Goal: Task Accomplishment & Management: Complete application form

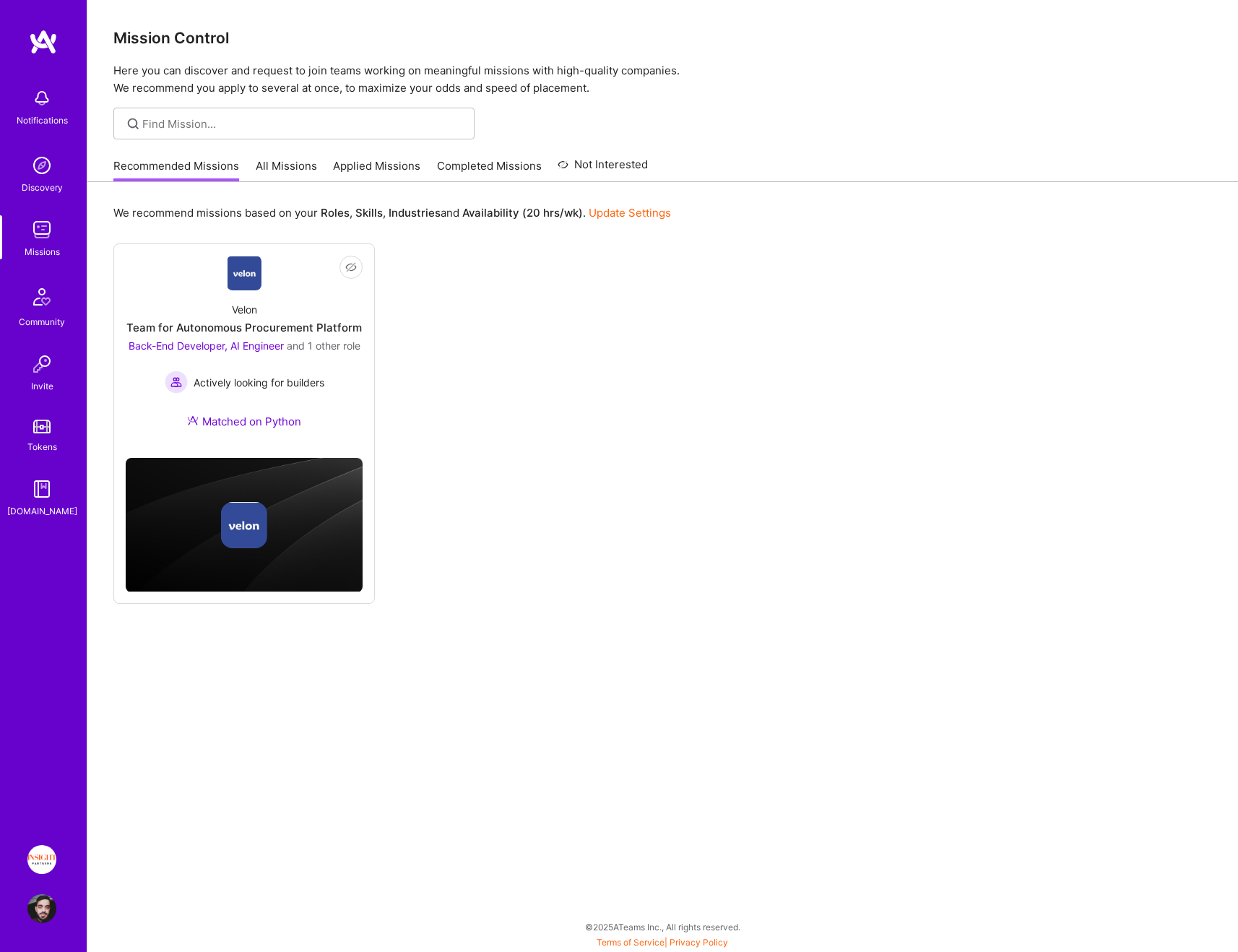
click at [292, 183] on div "We recommend missions based on your Roles , Skills , Industries and Availabilit…" at bounding box center [663, 562] width 1151 height 761
click at [380, 166] on link "Applied Missions" at bounding box center [377, 169] width 88 height 24
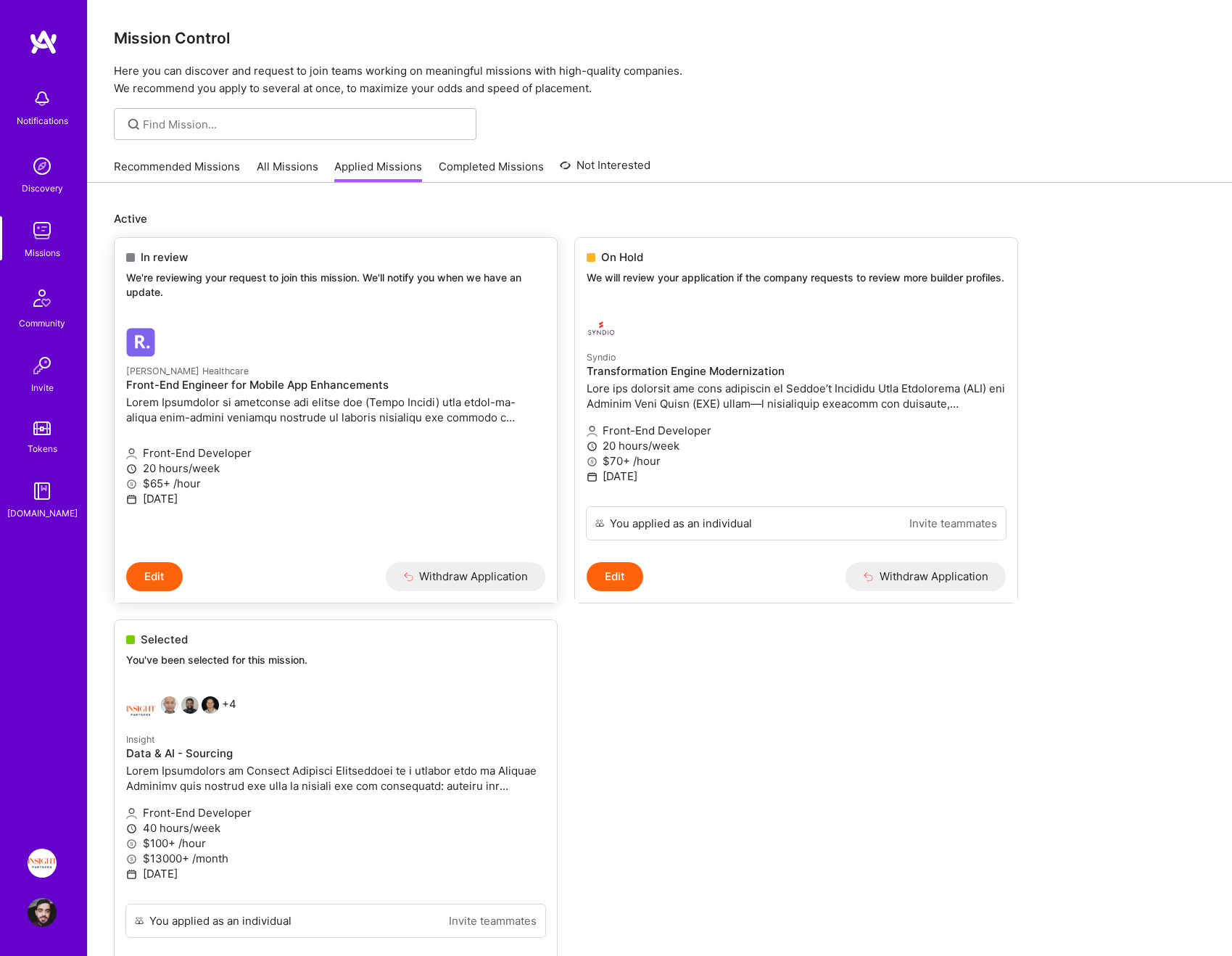
click at [414, 360] on link "[PERSON_NAME] Healthcare Front-End Engineer for Mobile App Enhancements Front-E…" at bounding box center [336, 438] width 442 height 245
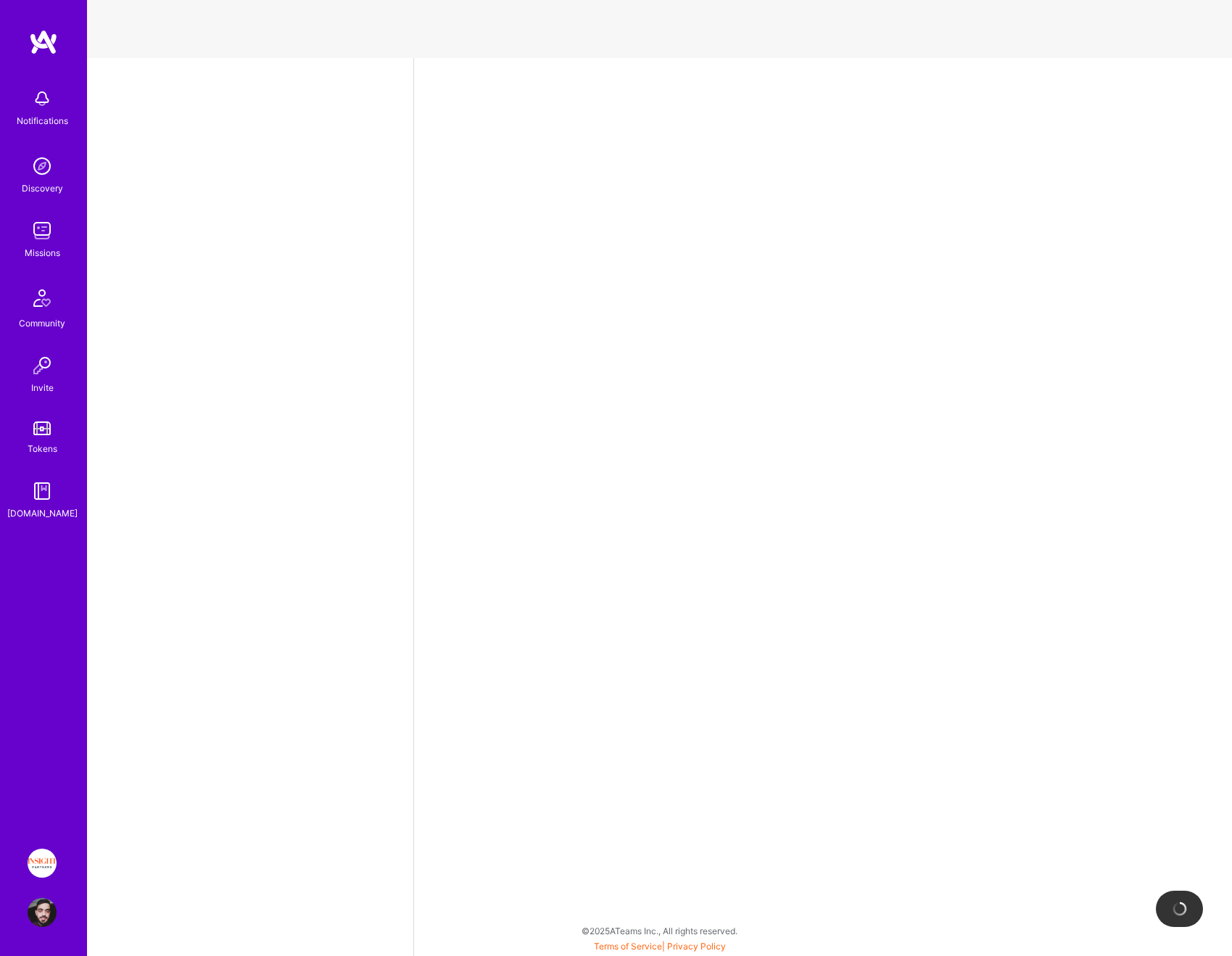
select select "IL"
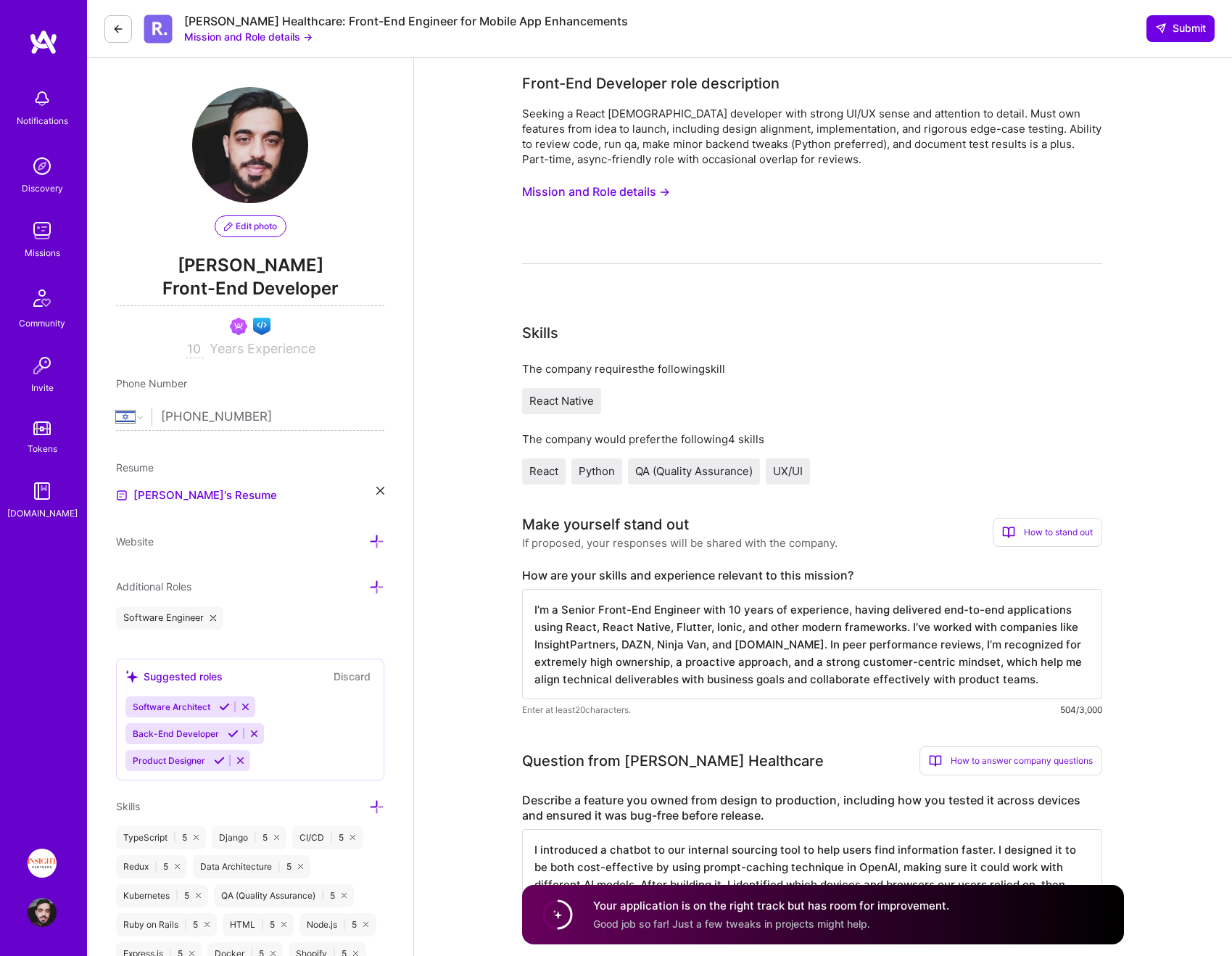
click at [114, 24] on icon at bounding box center [118, 28] width 12 height 12
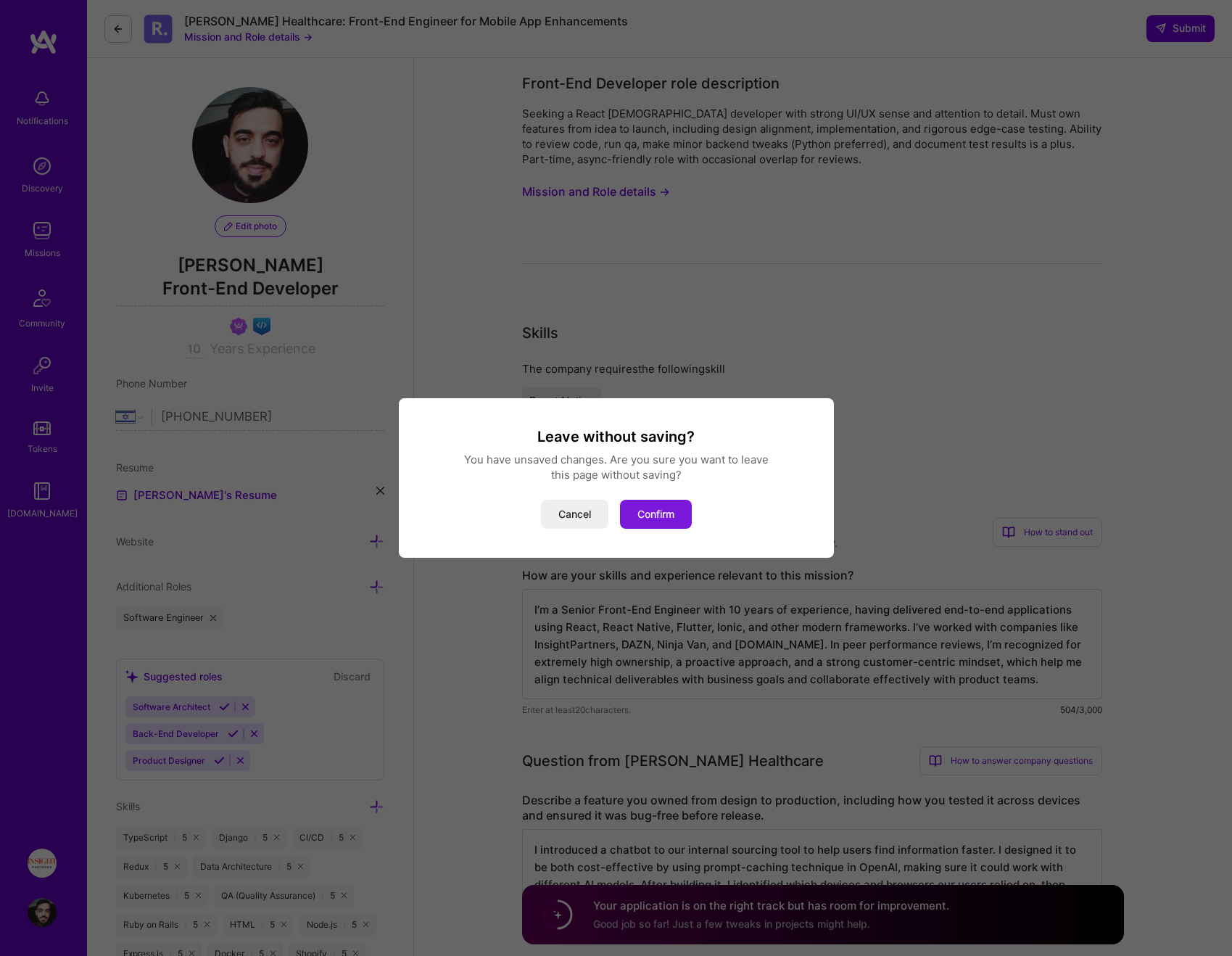
click at [655, 507] on button "Confirm" at bounding box center [655, 514] width 72 height 29
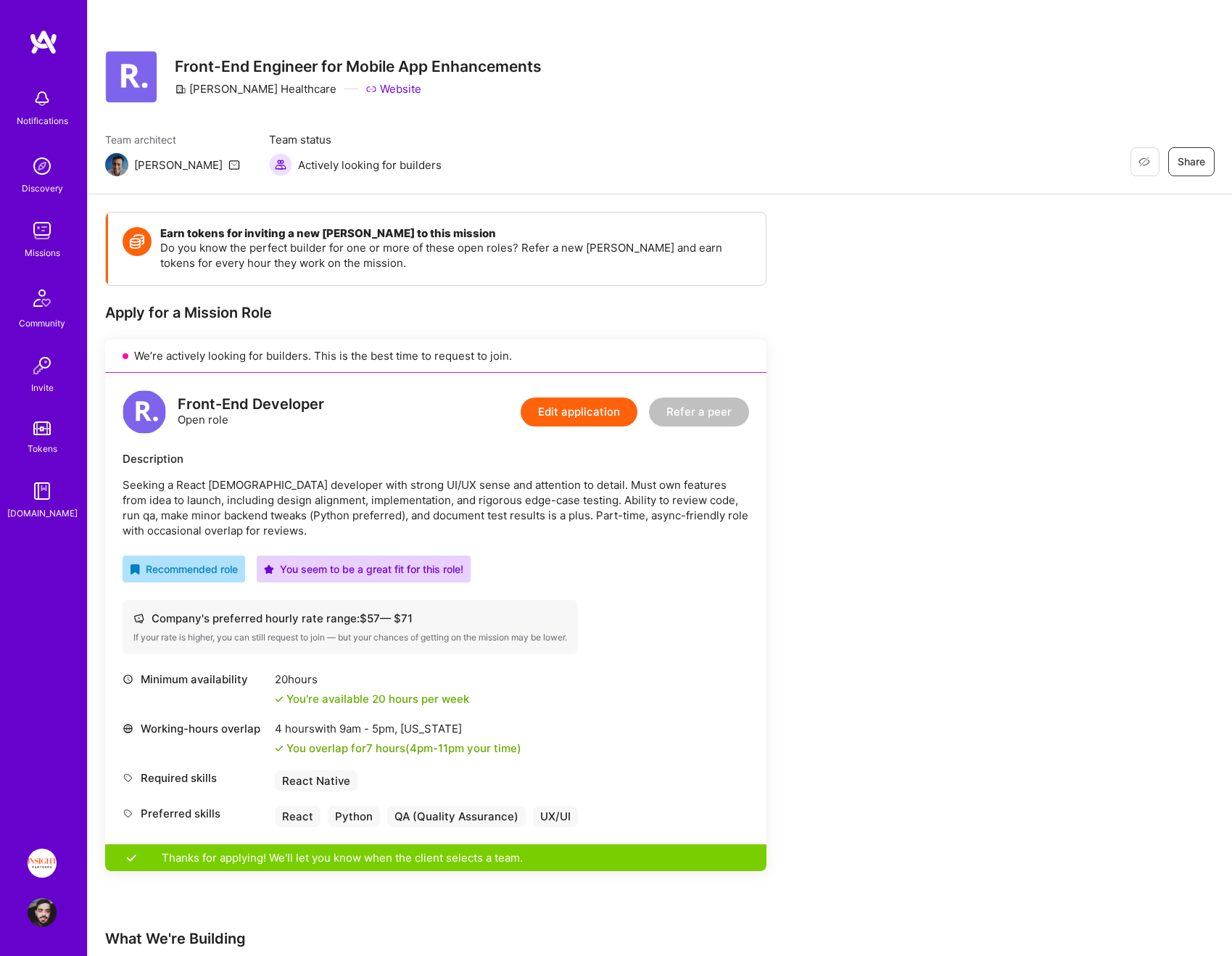
click at [43, 233] on img at bounding box center [42, 231] width 29 height 29
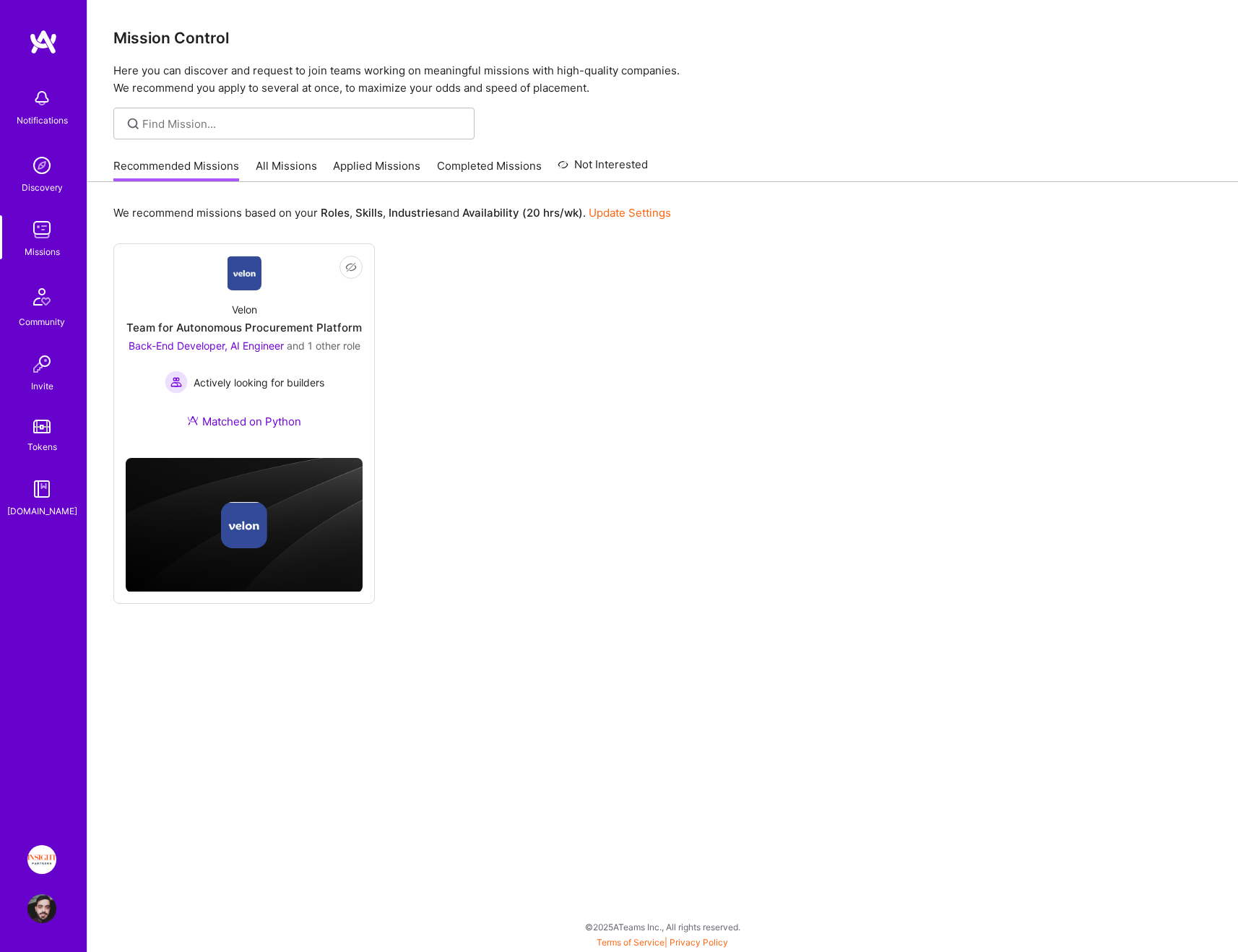
click at [355, 179] on link "Applied Missions" at bounding box center [377, 169] width 88 height 24
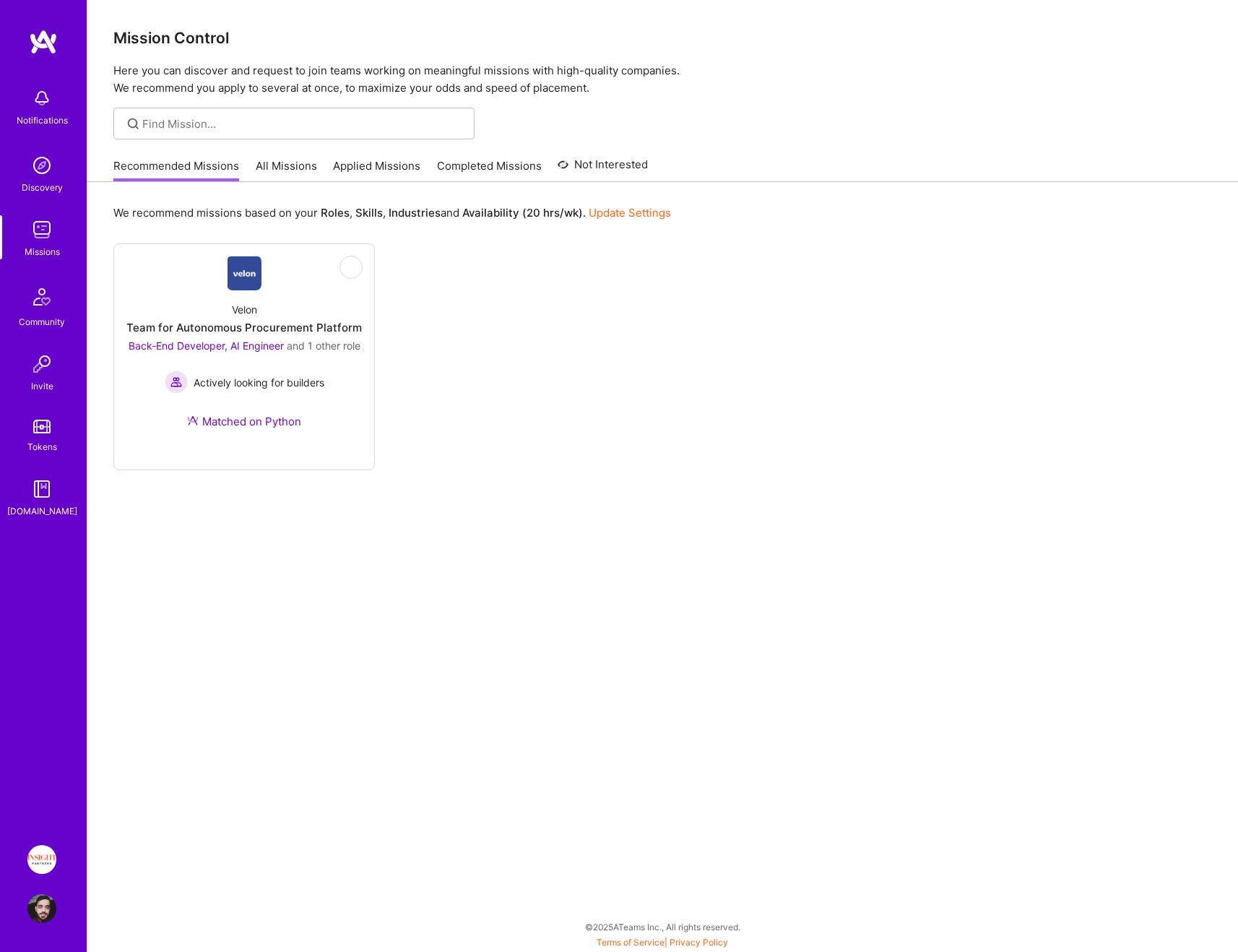
click at [352, 173] on link "Applied Missions" at bounding box center [377, 169] width 88 height 24
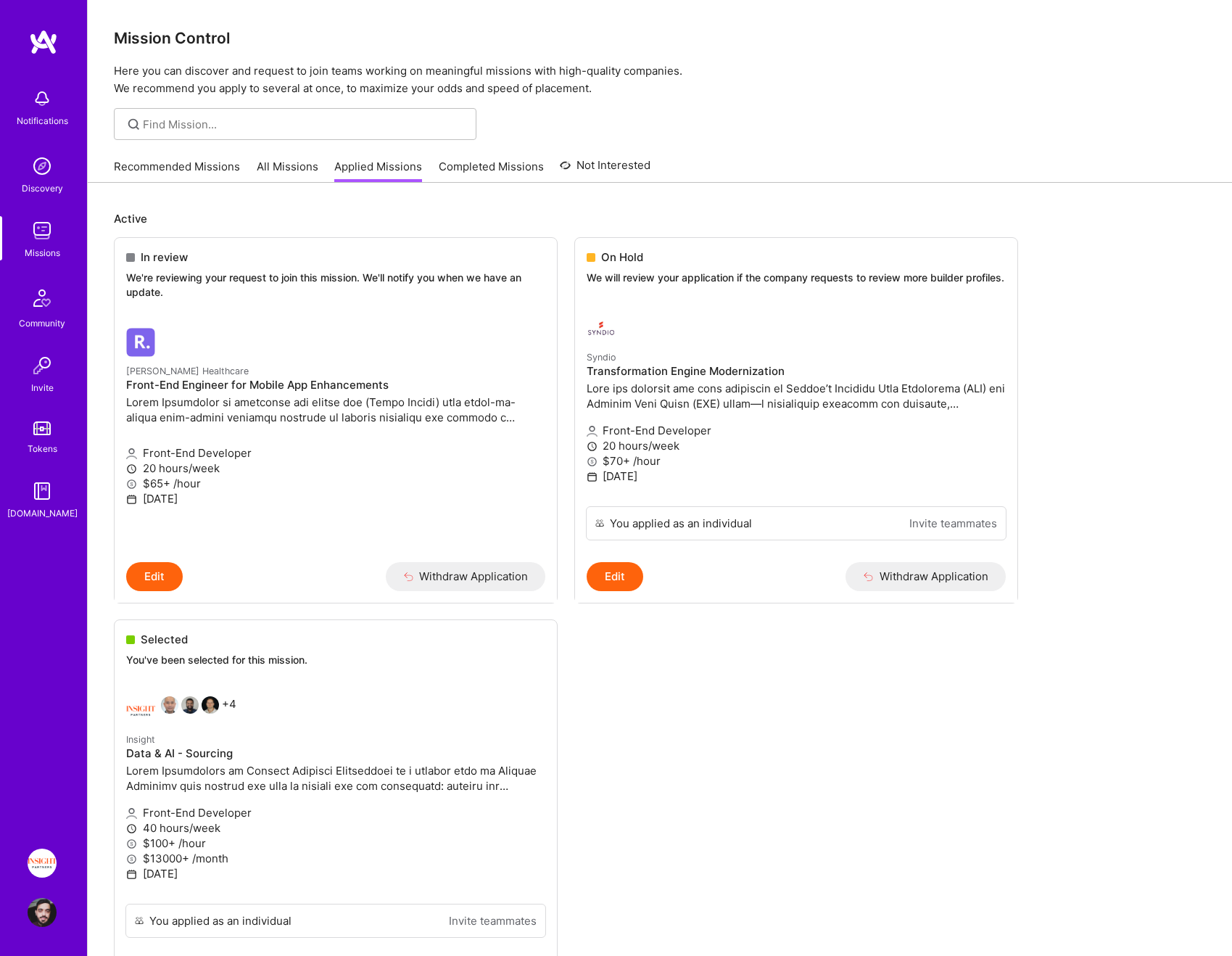
click at [283, 172] on link "All Missions" at bounding box center [287, 170] width 61 height 24
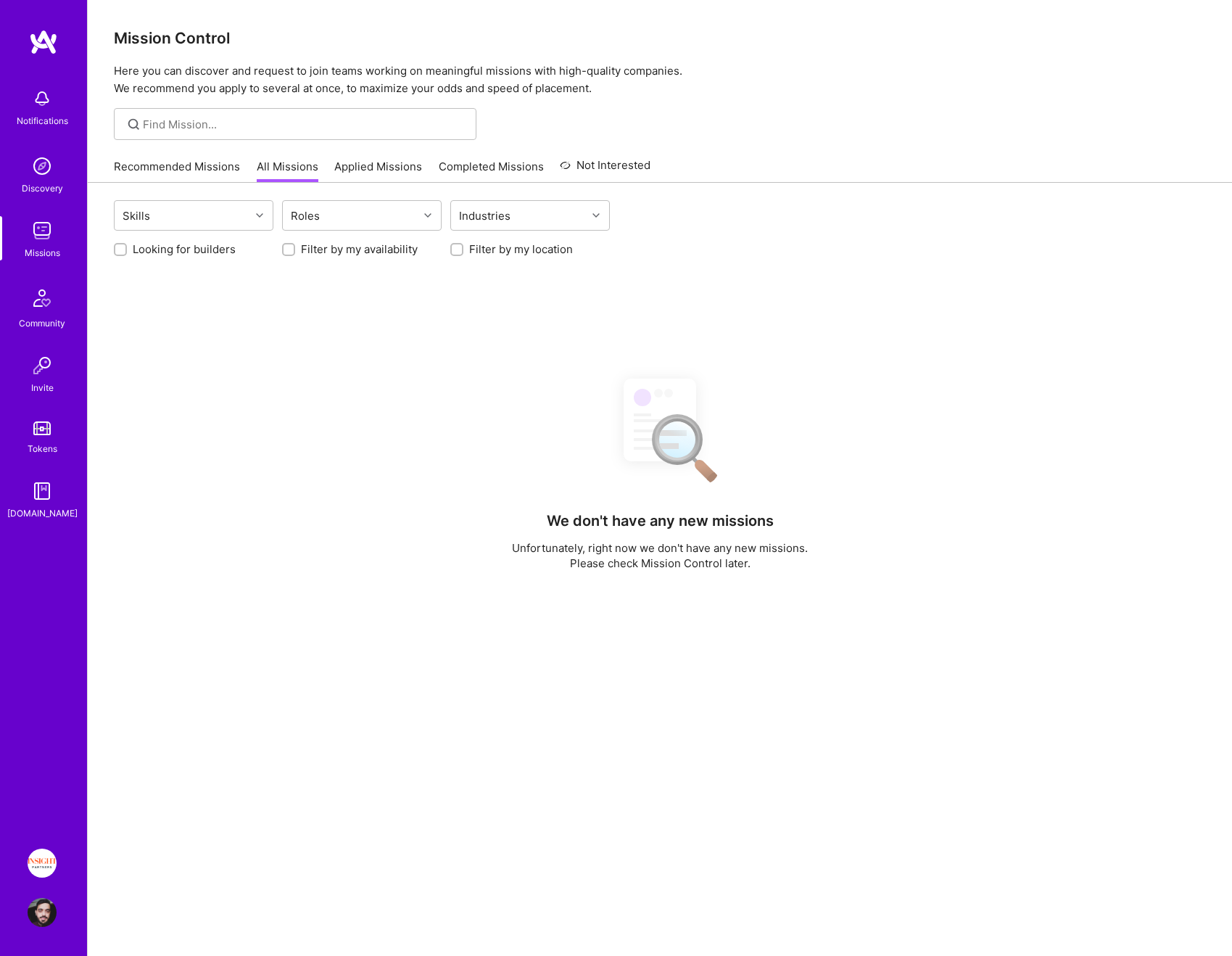
click at [494, 247] on label "Filter by my location" at bounding box center [521, 248] width 103 height 15
click at [463, 247] on input "Filter by my location" at bounding box center [458, 249] width 10 height 10
checkbox input "true"
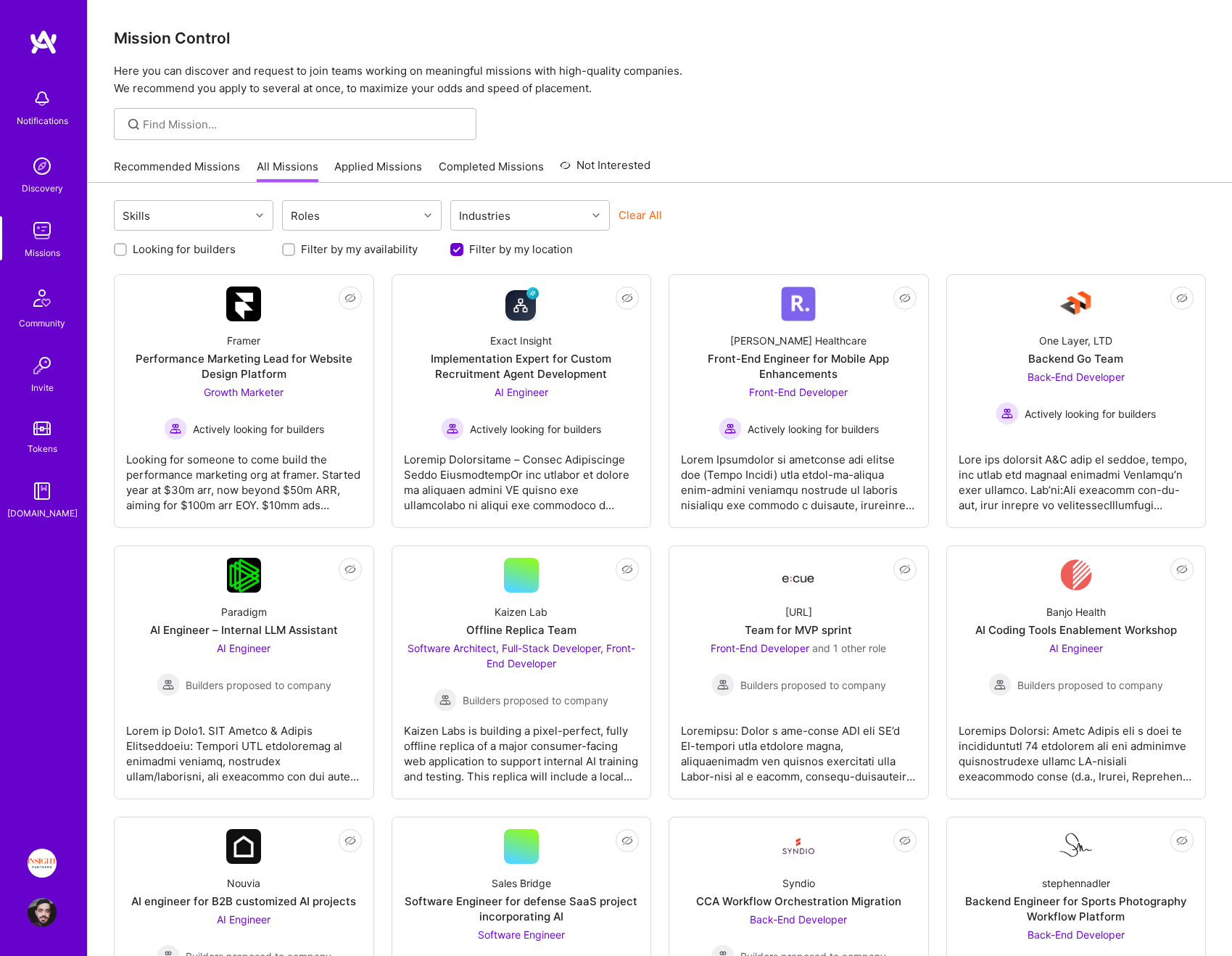
click at [154, 243] on label "Looking for builders" at bounding box center [184, 248] width 103 height 15
click at [127, 245] on input "Looking for builders" at bounding box center [121, 249] width 10 height 10
checkbox input "true"
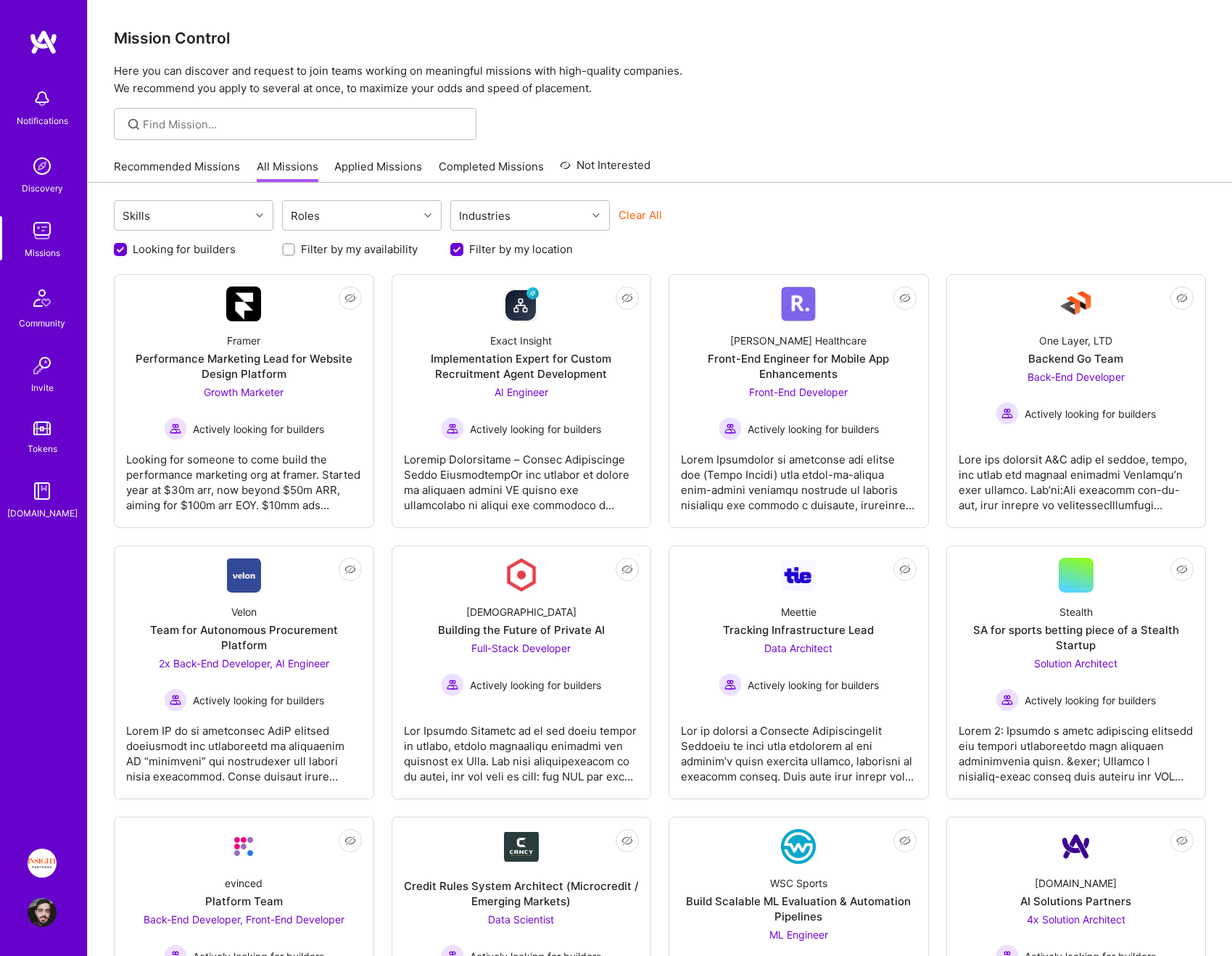
click at [346, 249] on label "Filter by my availability" at bounding box center [359, 248] width 117 height 15
click at [296, 249] on input "Filter by my availability" at bounding box center [289, 249] width 10 height 10
checkbox input "true"
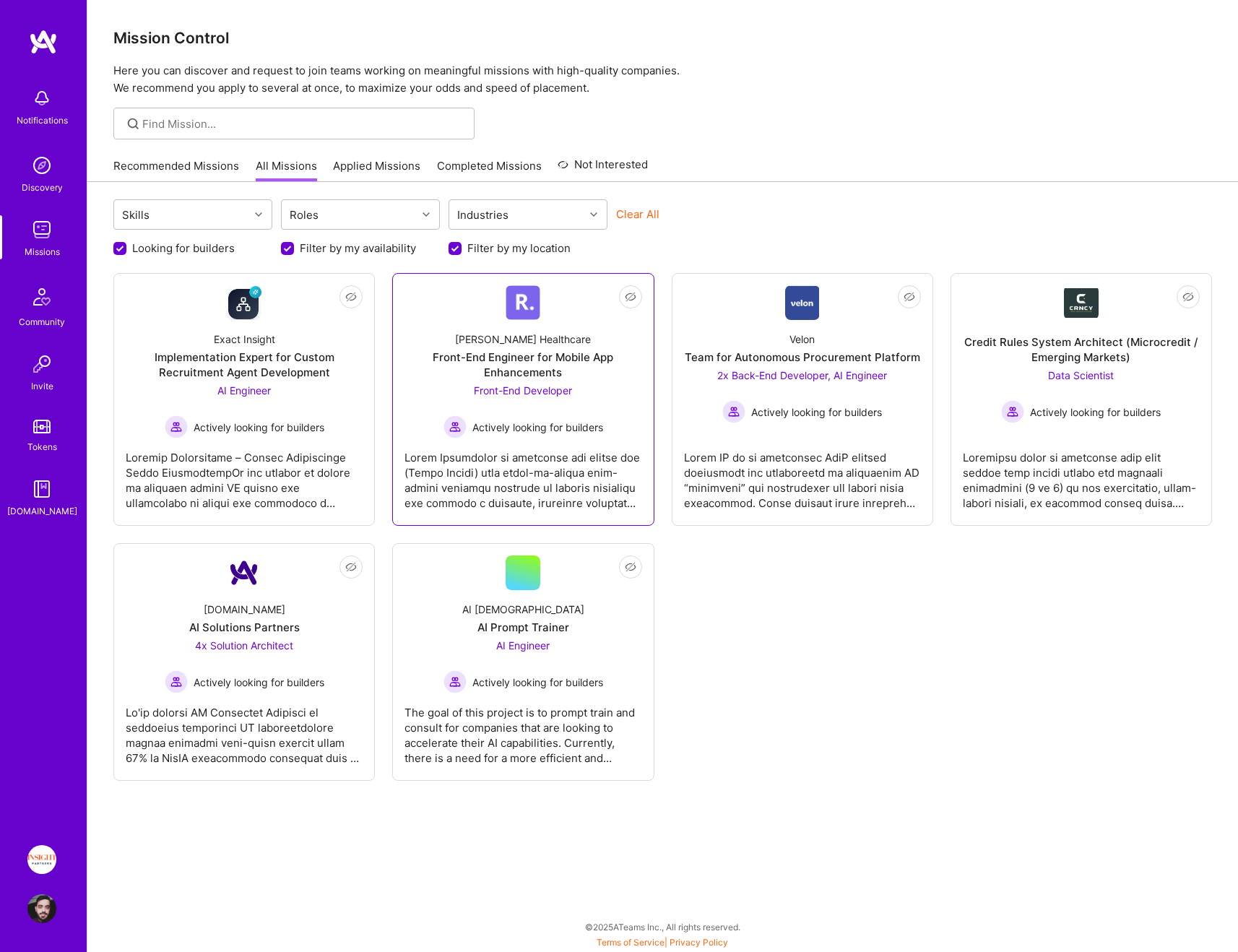
click at [597, 420] on span "Actively looking for builders" at bounding box center [537, 426] width 130 height 15
click at [808, 695] on div "Not Interested Exact Insight Implementation Expert for Custom Recruitment Agent…" at bounding box center [662, 527] width 1099 height 508
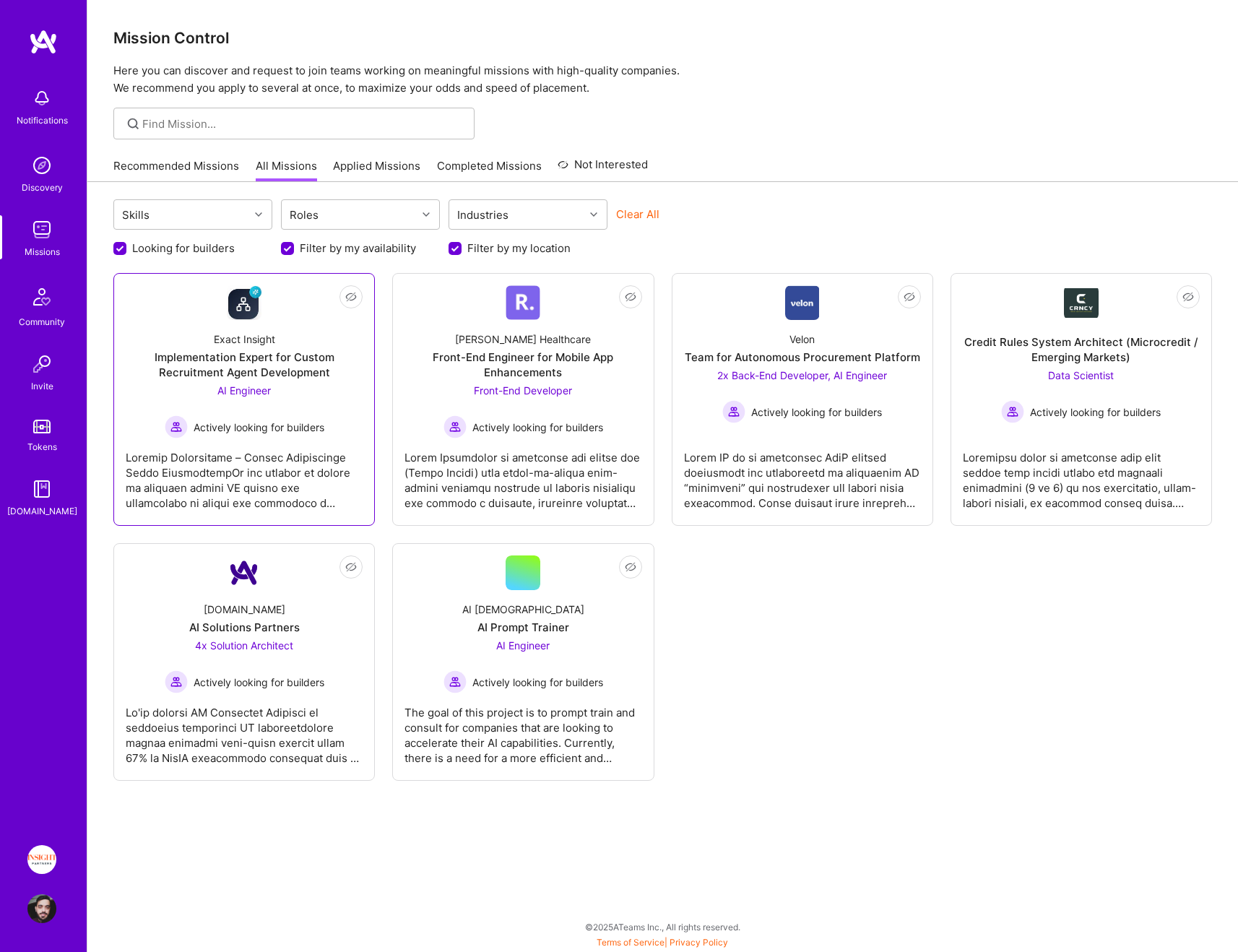
click at [279, 419] on span "Actively looking for builders" at bounding box center [258, 426] width 130 height 15
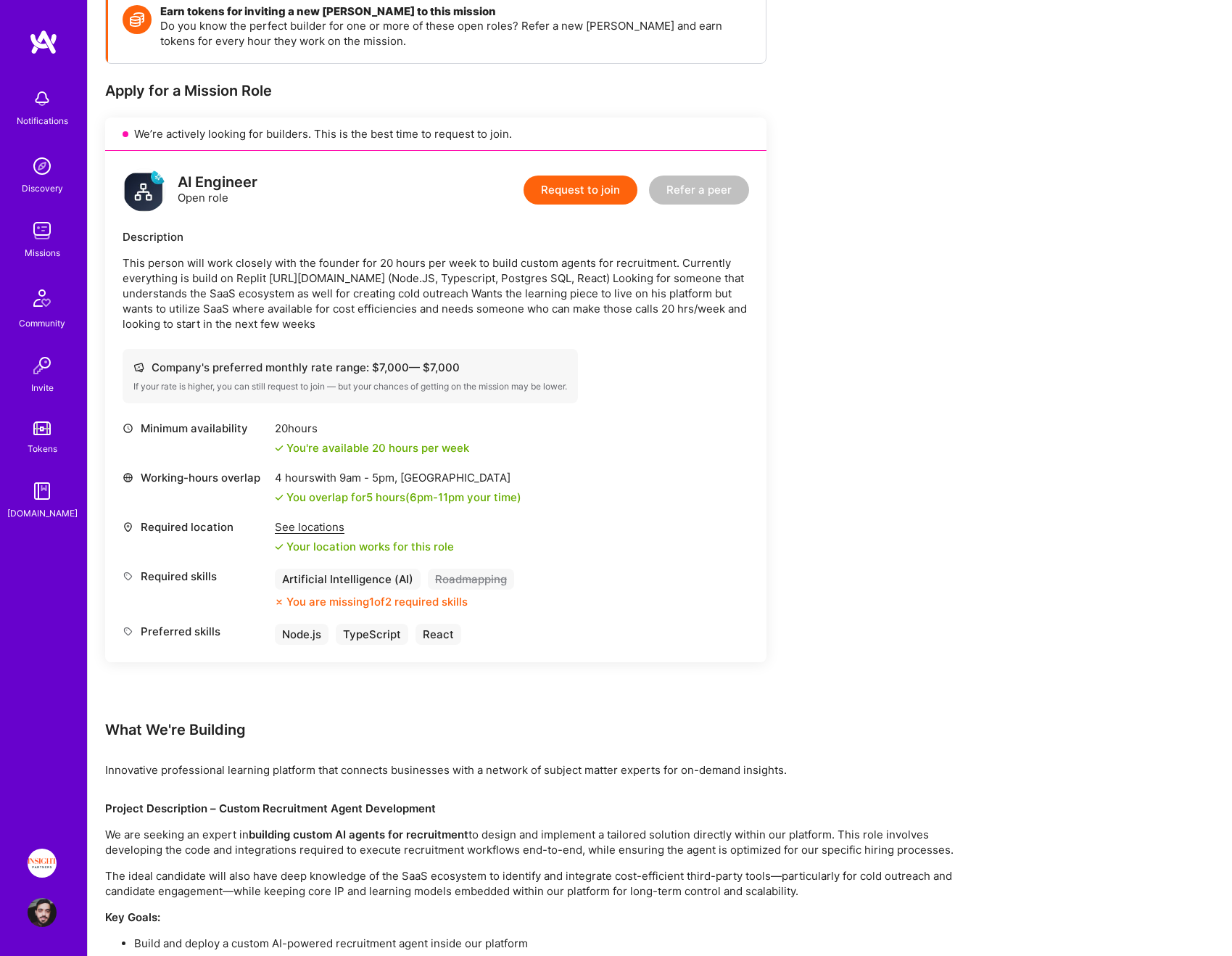
scroll to position [341, 0]
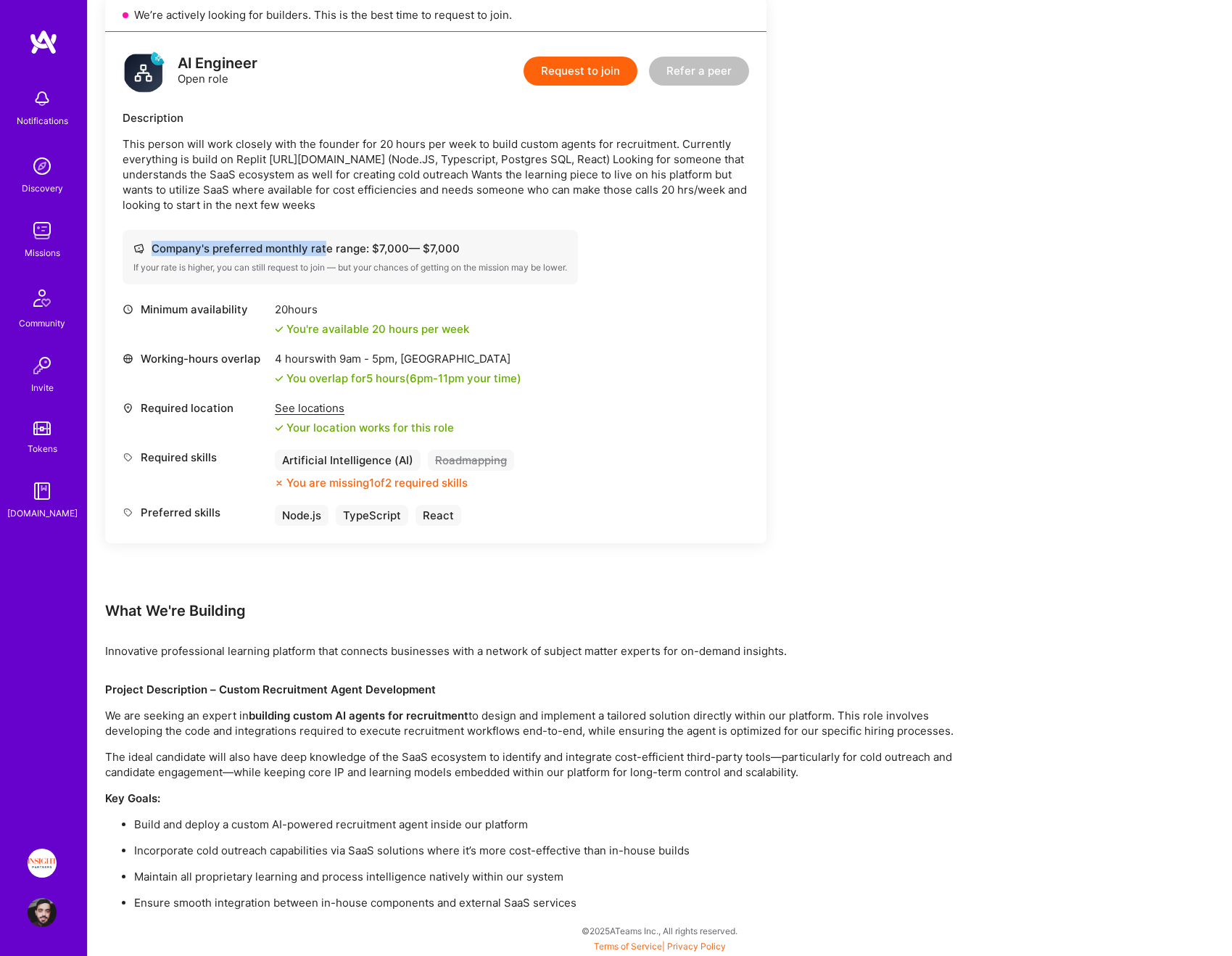
drag, startPoint x: 466, startPoint y: 247, endPoint x: 326, endPoint y: 247, distance: 140.0
click at [326, 247] on div "Company's preferred monthly rate range: $ 7,000 — $ 7,000" at bounding box center [350, 247] width 434 height 15
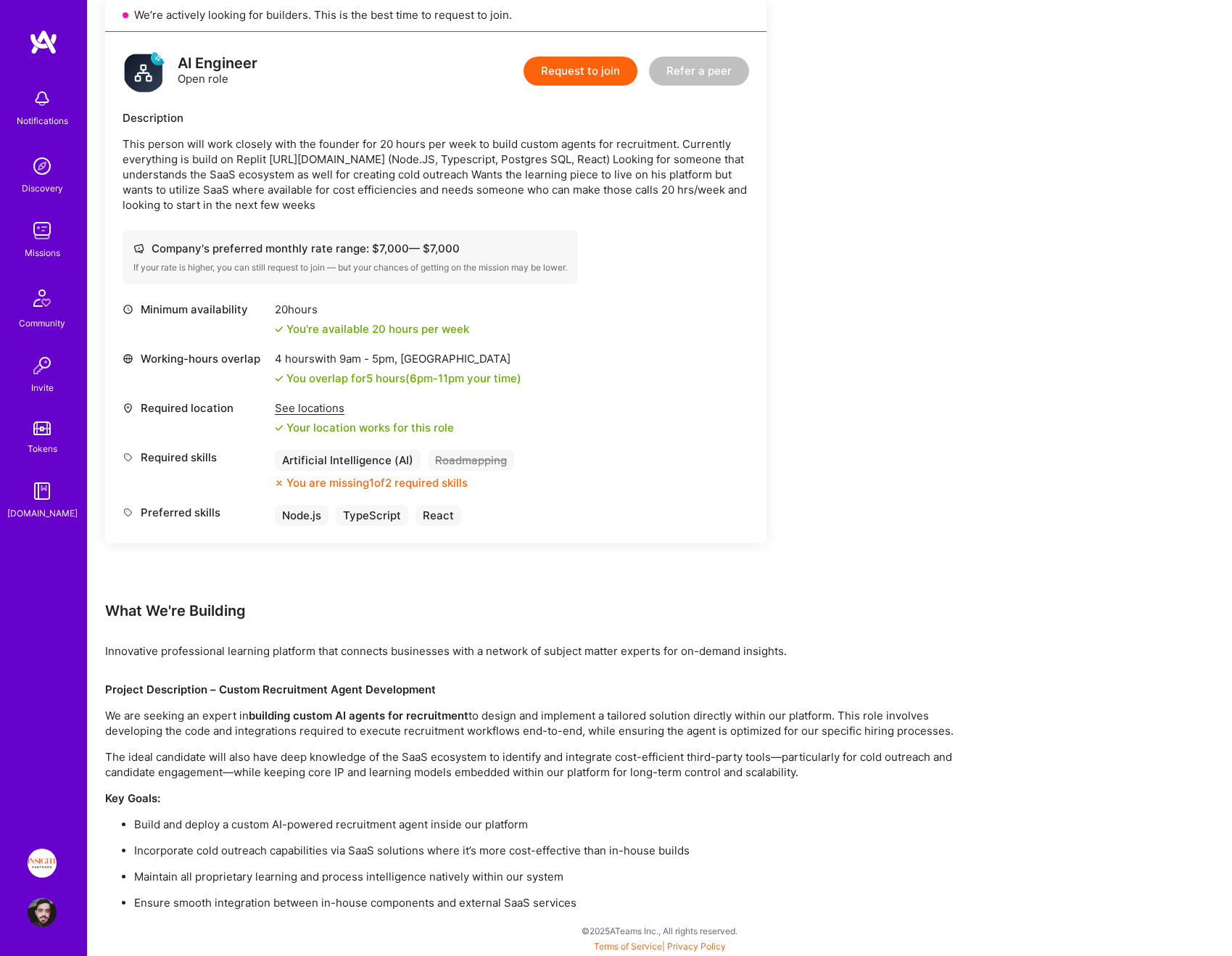
click at [431, 363] on div "4 hours with 9am - 5pm , [GEOGRAPHIC_DATA]" at bounding box center [398, 358] width 247 height 15
drag, startPoint x: 431, startPoint y: 363, endPoint x: 365, endPoint y: 356, distance: 66.4
click at [366, 356] on div "4 hours with 9am - 5pm , [GEOGRAPHIC_DATA]" at bounding box center [398, 358] width 247 height 15
click at [365, 356] on span "9am - 5pm ," at bounding box center [369, 358] width 64 height 13
drag, startPoint x: 383, startPoint y: 374, endPoint x: 520, endPoint y: 377, distance: 137.0
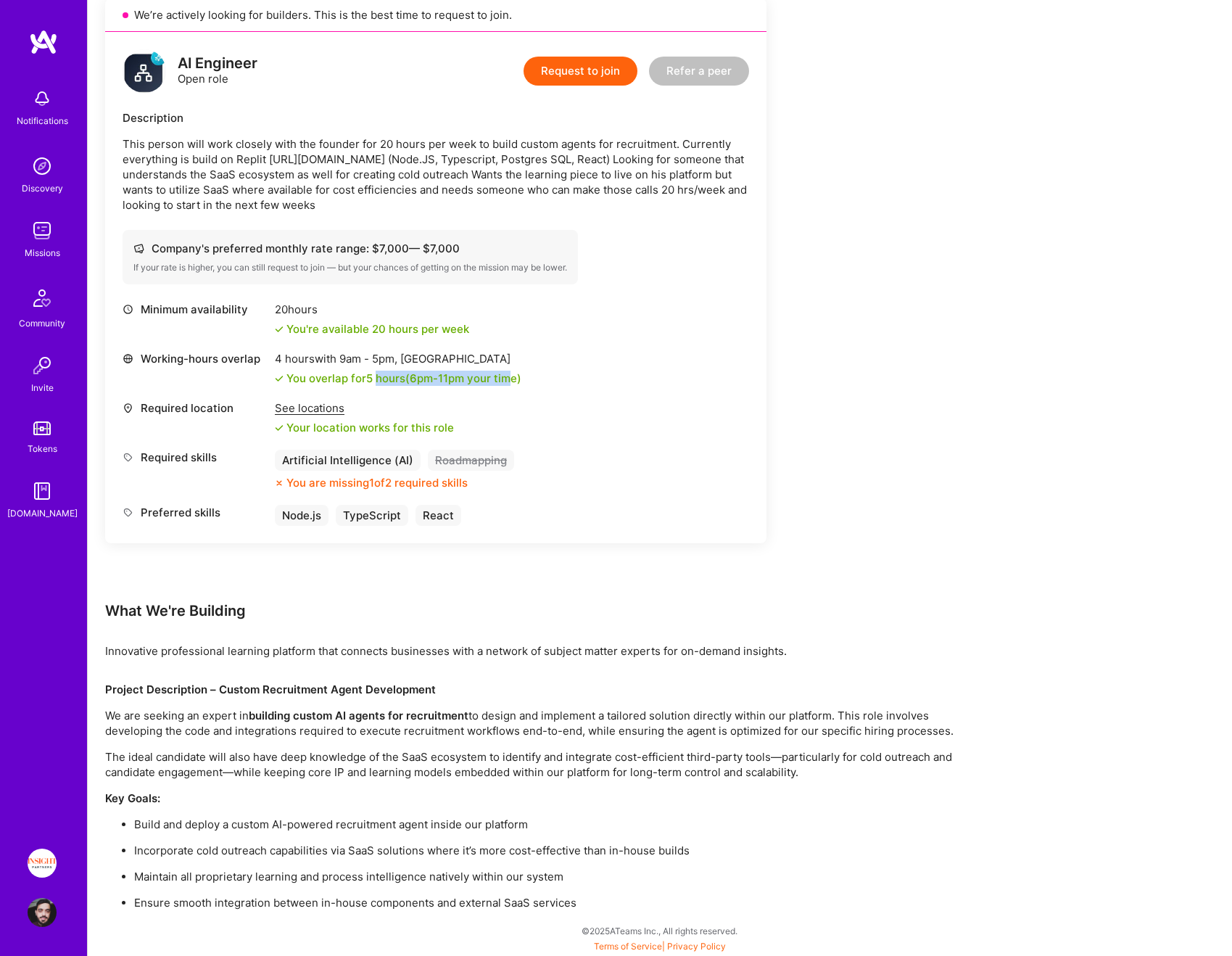
click at [510, 377] on div "You overlap for 5 hours ( 6pm - 11pm your time)" at bounding box center [404, 377] width 235 height 15
click at [426, 358] on div "4 hours with 9am - 5pm , [GEOGRAPHIC_DATA]" at bounding box center [398, 358] width 247 height 15
copy div "[GEOGRAPHIC_DATA]"
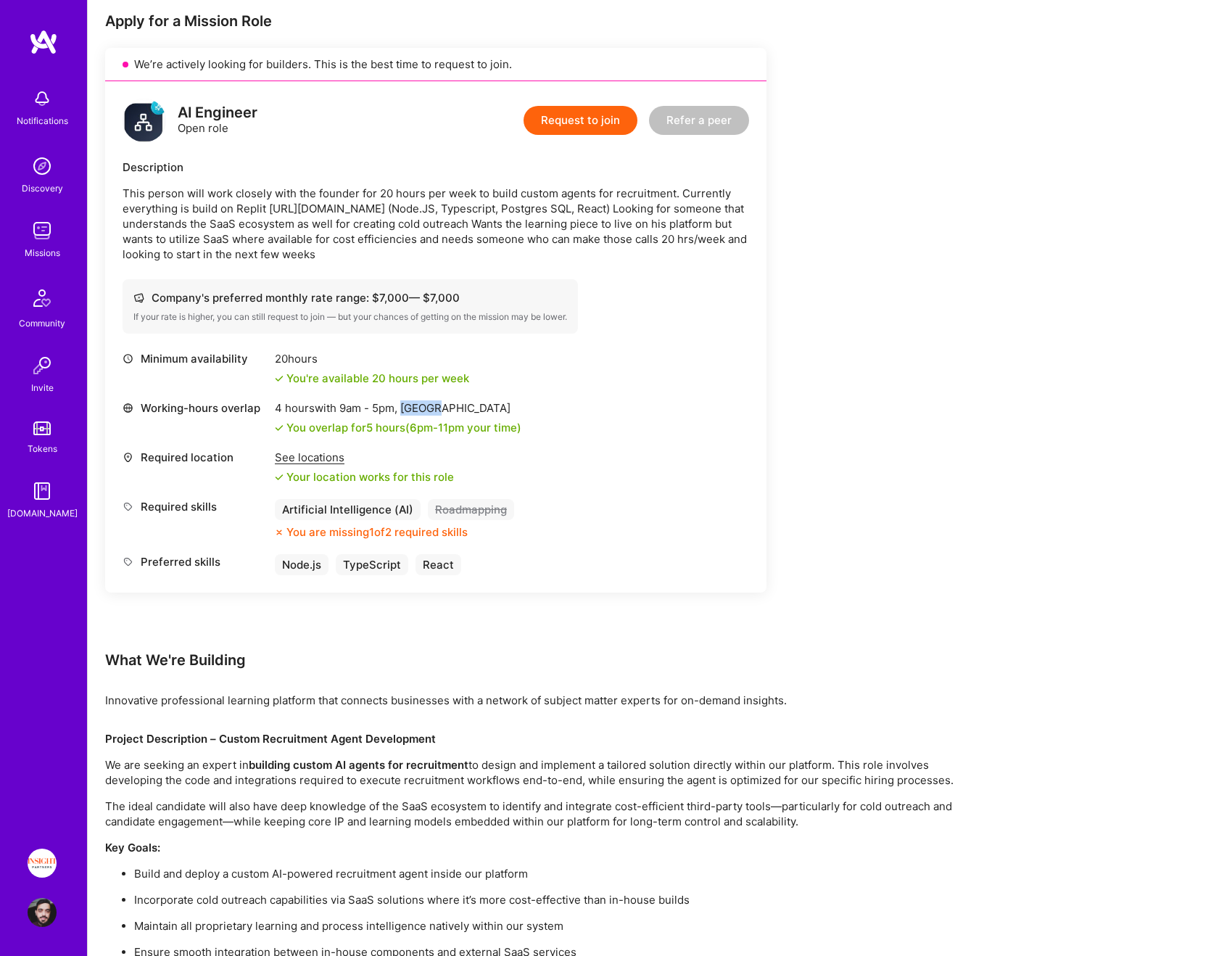
scroll to position [276, 0]
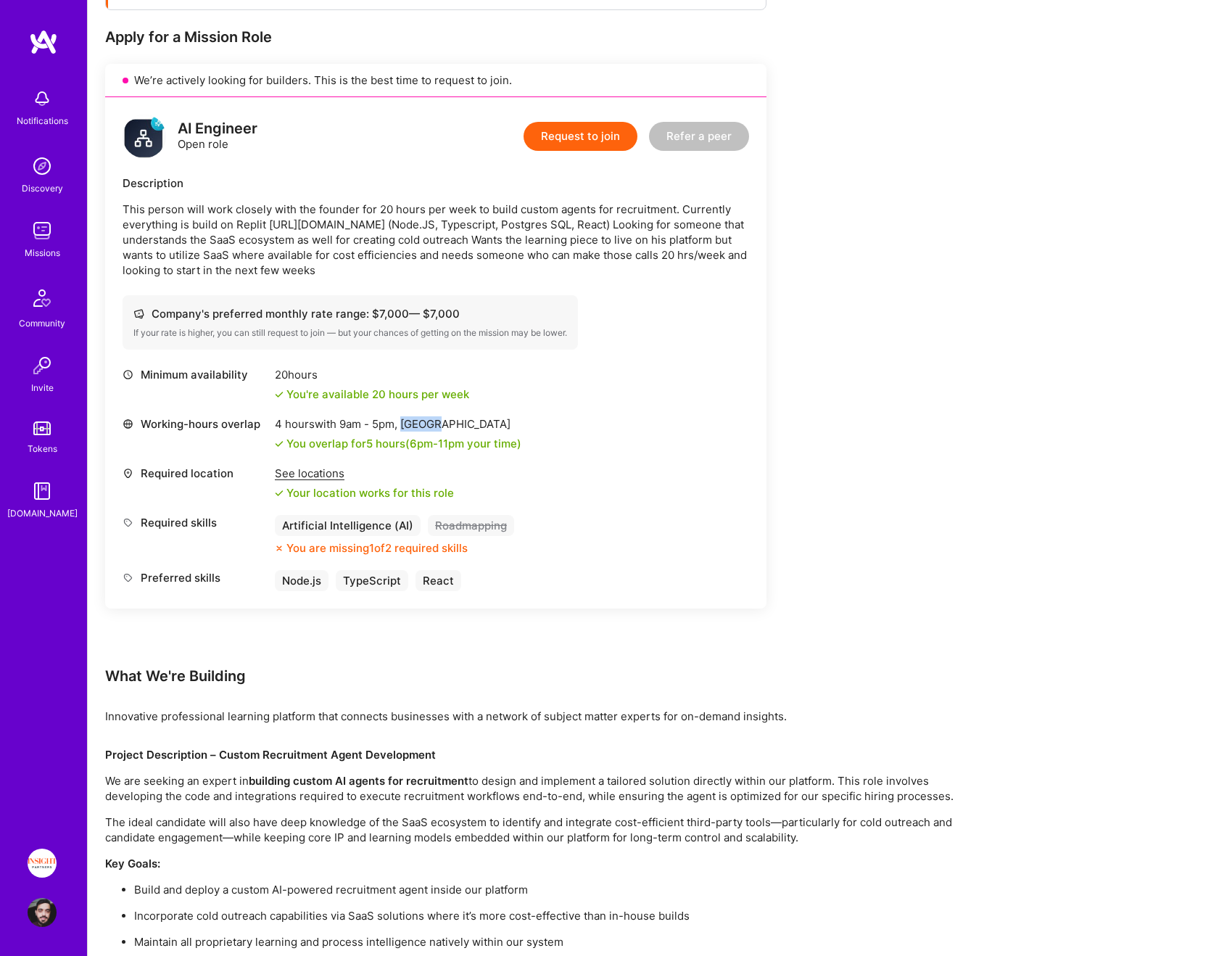
click at [128, 224] on p "This person will work closely with the founder for 20 hours per week to build c…" at bounding box center [436, 239] width 627 height 77
drag, startPoint x: 296, startPoint y: 224, endPoint x: 305, endPoint y: 225, distance: 9.1
click at [305, 225] on p "This person will work closely with the founder for 20 hours per week to build c…" at bounding box center [436, 239] width 627 height 77
click at [422, 240] on p "This person will work closely with the founder for 20 hours per week to build c…" at bounding box center [436, 239] width 627 height 77
click at [623, 228] on p "This person will work closely with the founder for 20 hours per week to build c…" at bounding box center [436, 239] width 627 height 77
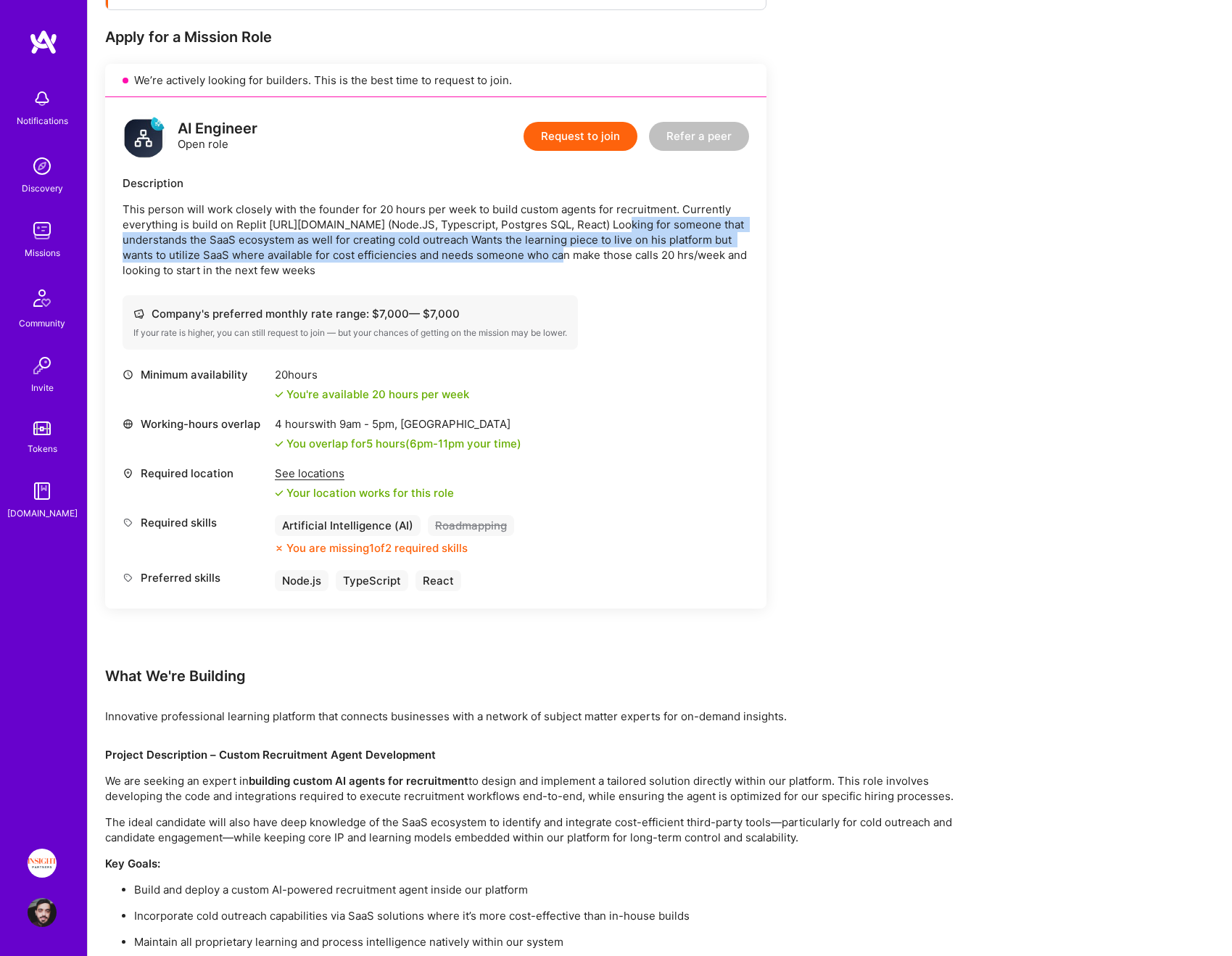
drag, startPoint x: 623, startPoint y: 228, endPoint x: 527, endPoint y: 256, distance: 100.0
click at [527, 256] on p "This person will work closely with the founder for 20 hours per week to build c…" at bounding box center [436, 239] width 627 height 77
drag, startPoint x: 360, startPoint y: 263, endPoint x: 229, endPoint y: 234, distance: 134.2
click at [229, 234] on p "This person will work closely with the founder for 20 hours per week to build c…" at bounding box center [436, 239] width 627 height 77
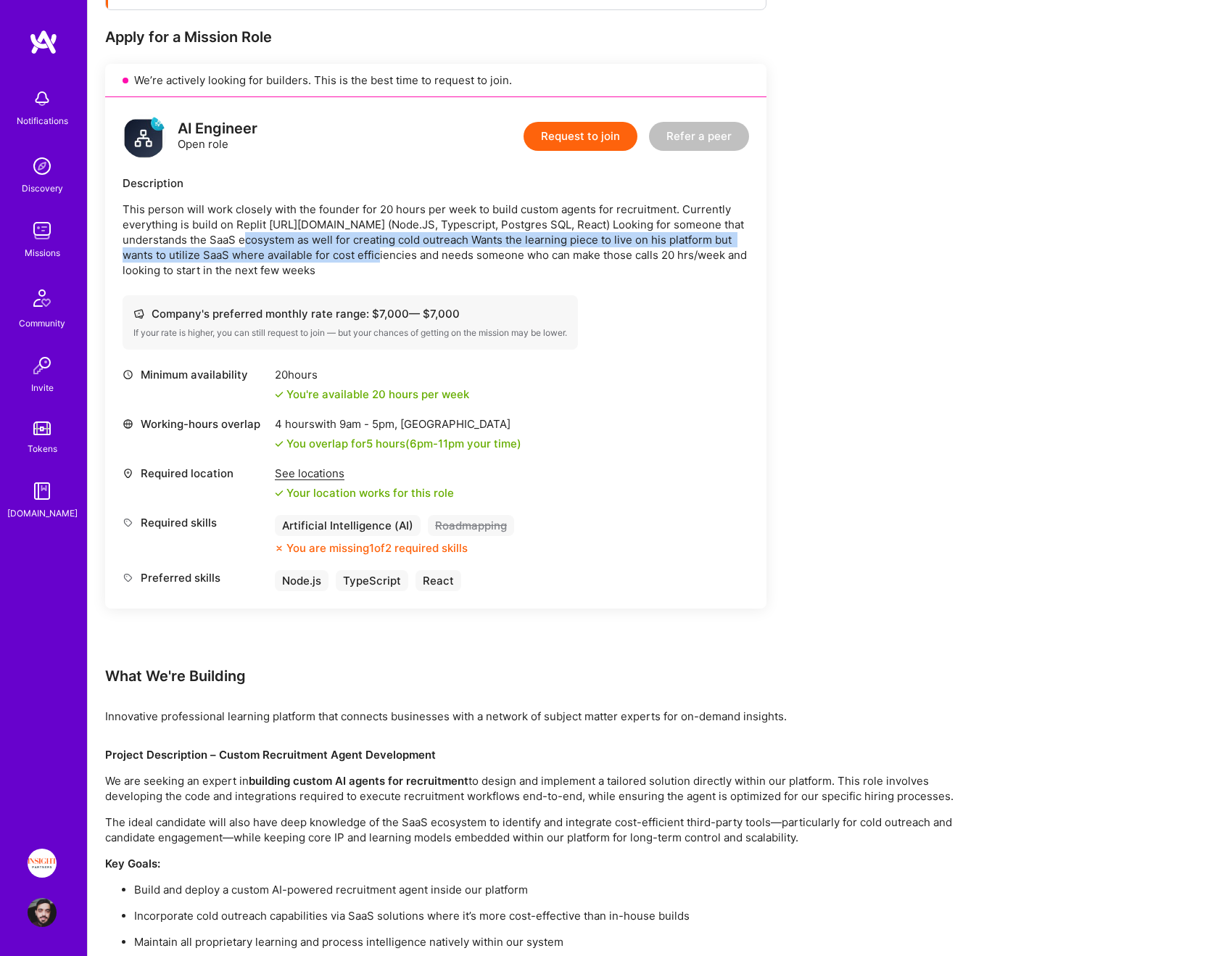
click at [229, 234] on p "This person will work closely with the founder for 20 hours per week to build c…" at bounding box center [436, 239] width 627 height 77
drag, startPoint x: 229, startPoint y: 234, endPoint x: 431, endPoint y: 263, distance: 204.1
click at [431, 263] on p "This person will work closely with the founder for 20 hours per week to build c…" at bounding box center [436, 239] width 627 height 77
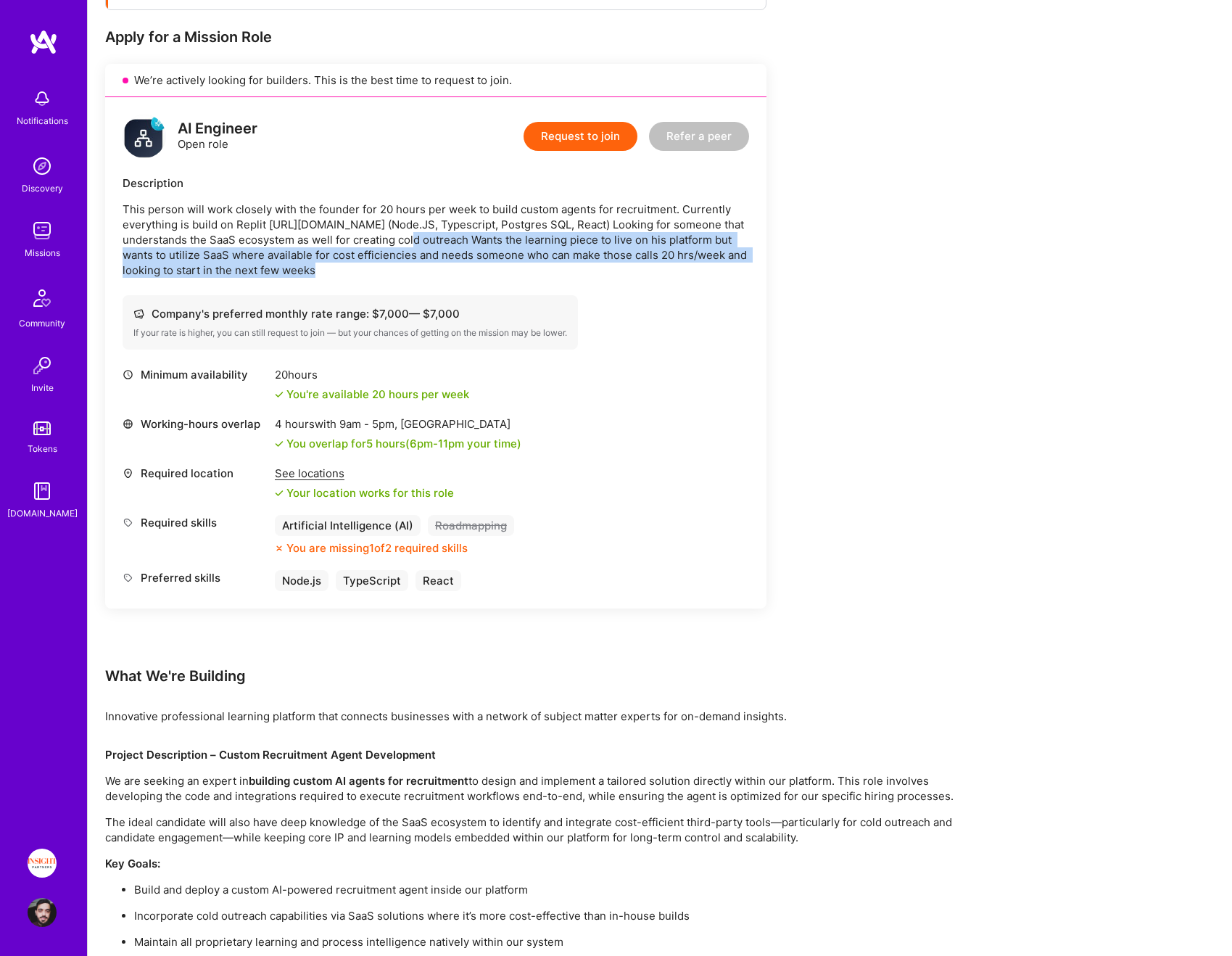
drag, startPoint x: 431, startPoint y: 263, endPoint x: 412, endPoint y: 239, distance: 30.6
click at [412, 239] on p "This person will work closely with the founder for 20 hours per week to build c…" at bounding box center [436, 239] width 627 height 77
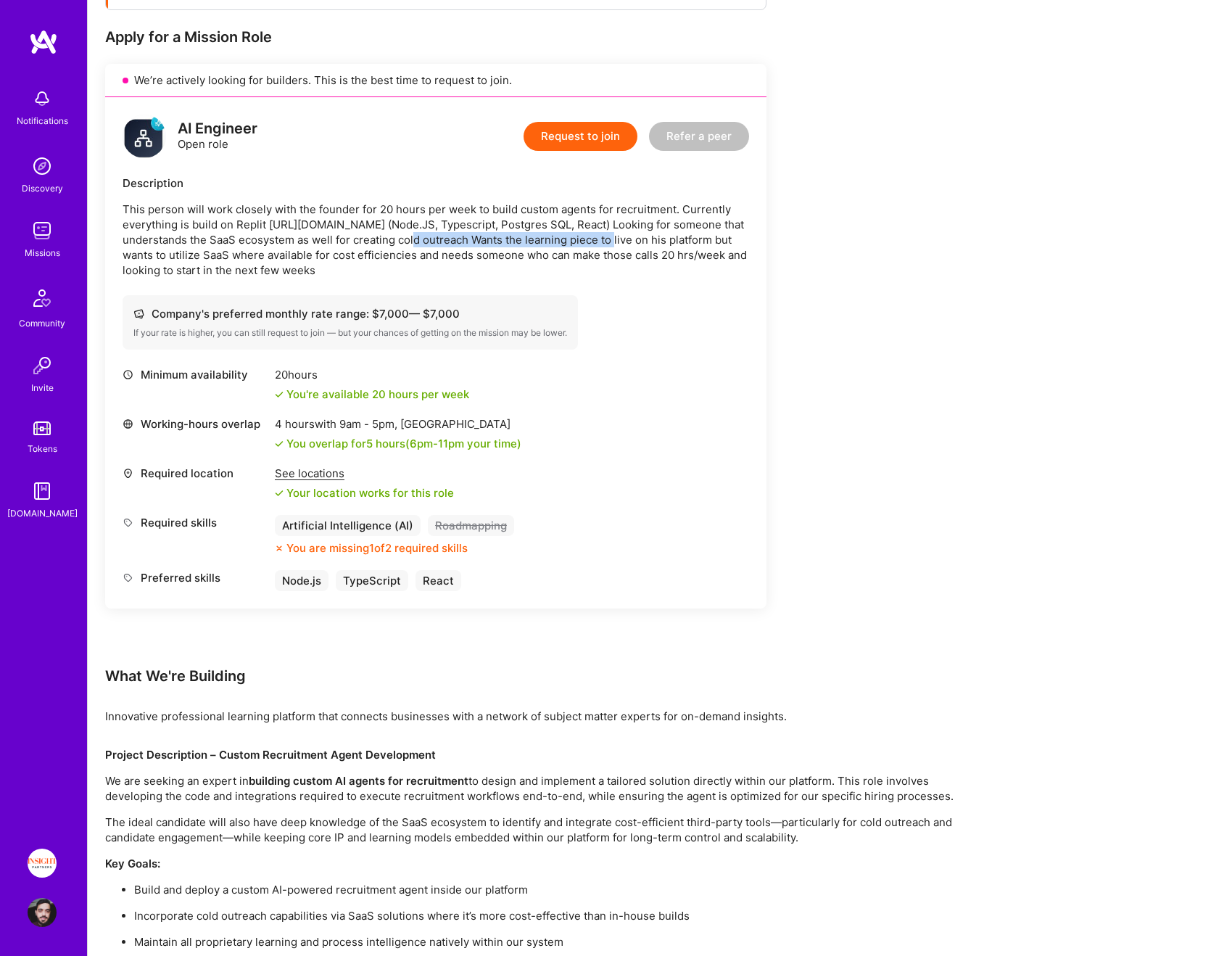
drag, startPoint x: 412, startPoint y: 239, endPoint x: 596, endPoint y: 239, distance: 184.0
click at [596, 239] on p "This person will work closely with the founder for 20 hours per week to build c…" at bounding box center [436, 239] width 627 height 77
drag, startPoint x: 596, startPoint y: 239, endPoint x: 283, endPoint y: 239, distance: 313.0
click at [283, 239] on p "This person will work closely with the founder for 20 hours per week to build c…" at bounding box center [436, 239] width 627 height 77
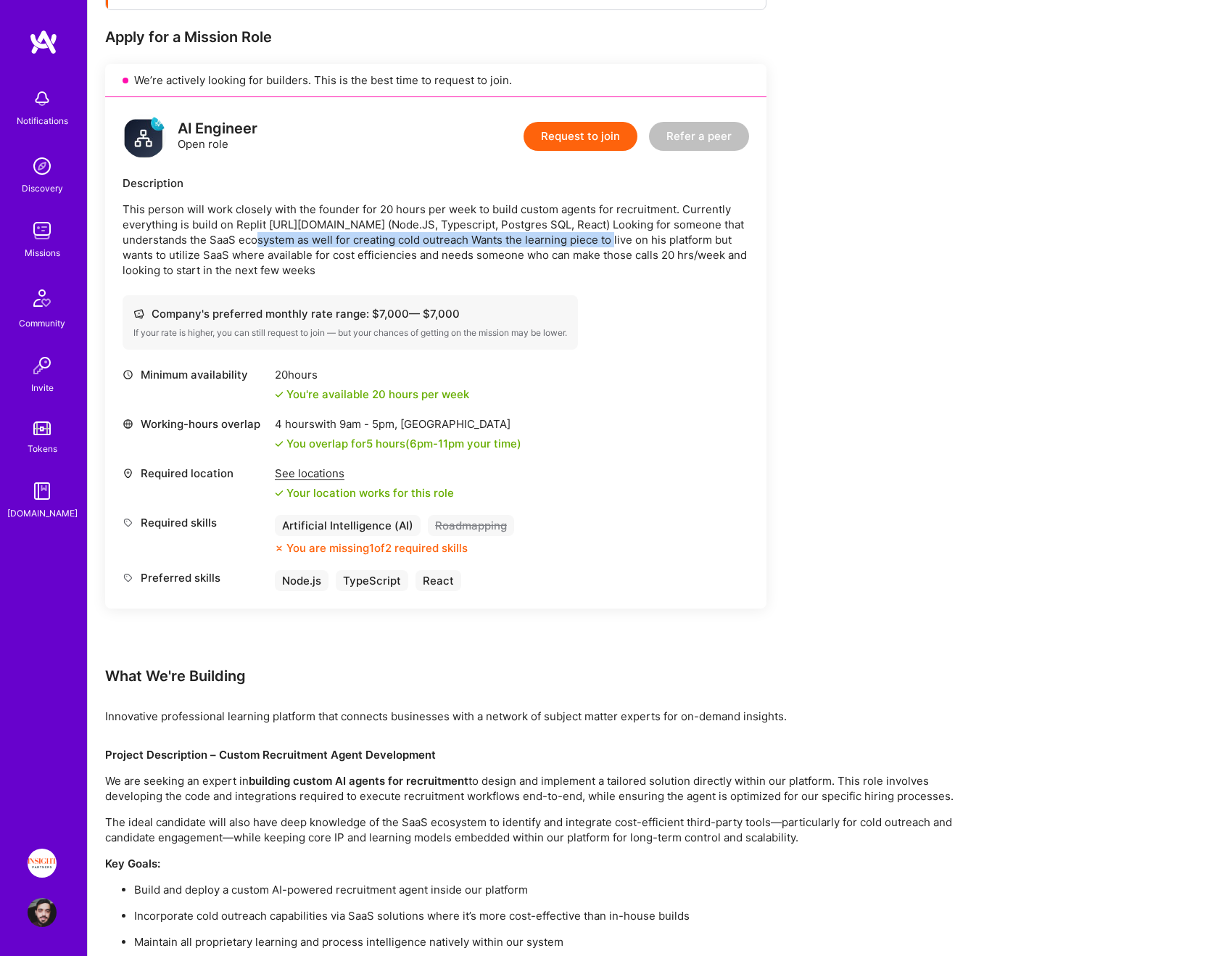
click at [283, 239] on p "This person will work closely with the founder for 20 hours per week to build c…" at bounding box center [436, 239] width 627 height 77
drag, startPoint x: 283, startPoint y: 239, endPoint x: 401, endPoint y: 262, distance: 120.2
click at [401, 262] on p "This person will work closely with the founder for 20 hours per week to build c…" at bounding box center [436, 239] width 627 height 77
drag, startPoint x: 409, startPoint y: 268, endPoint x: 307, endPoint y: 232, distance: 108.2
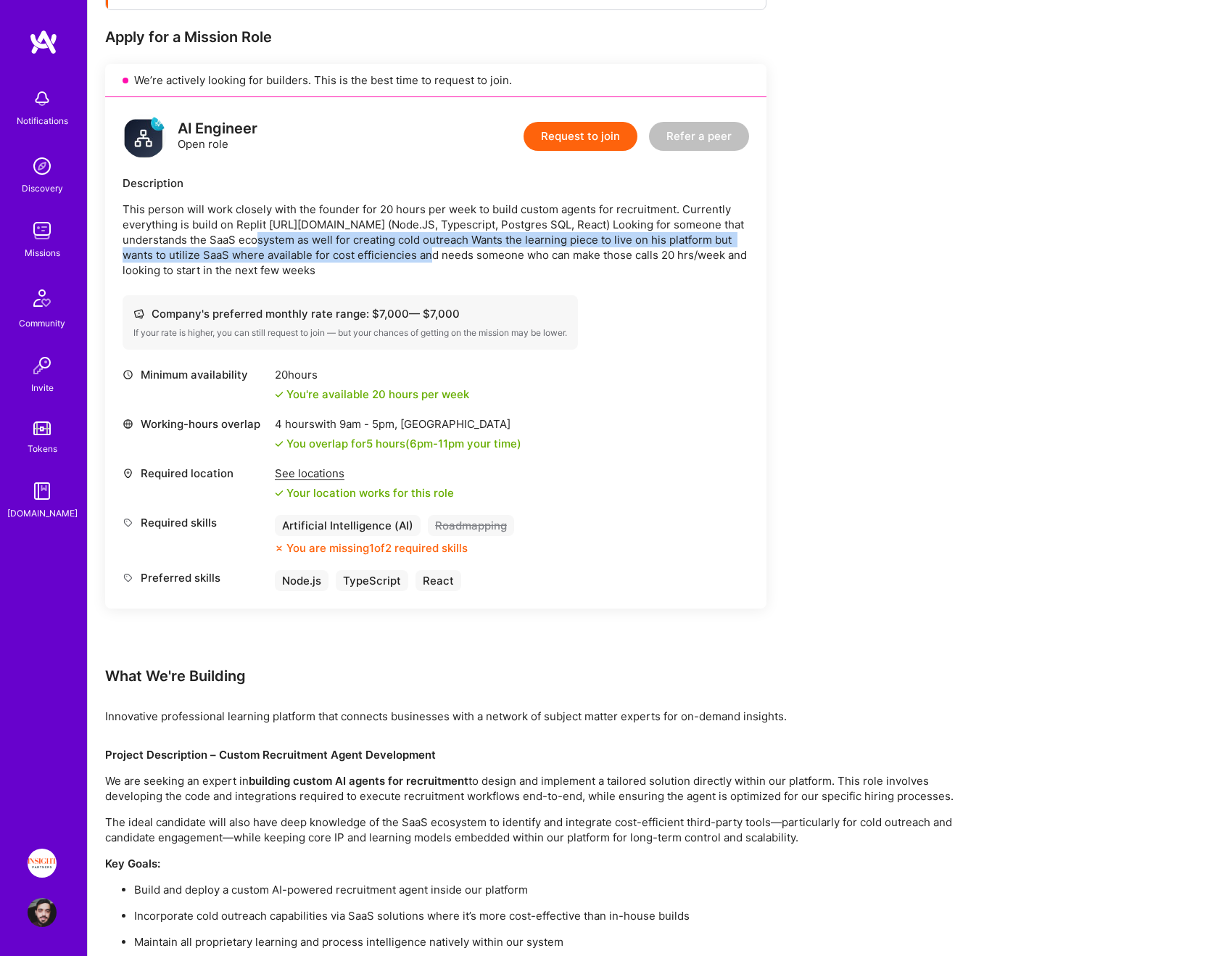
click at [307, 232] on p "This person will work closely with the founder for 20 hours per week to build c…" at bounding box center [436, 239] width 627 height 77
drag, startPoint x: 307, startPoint y: 232, endPoint x: 371, endPoint y: 267, distance: 72.9
click at [371, 267] on p "This person will work closely with the founder for 20 hours per week to build c…" at bounding box center [436, 239] width 627 height 77
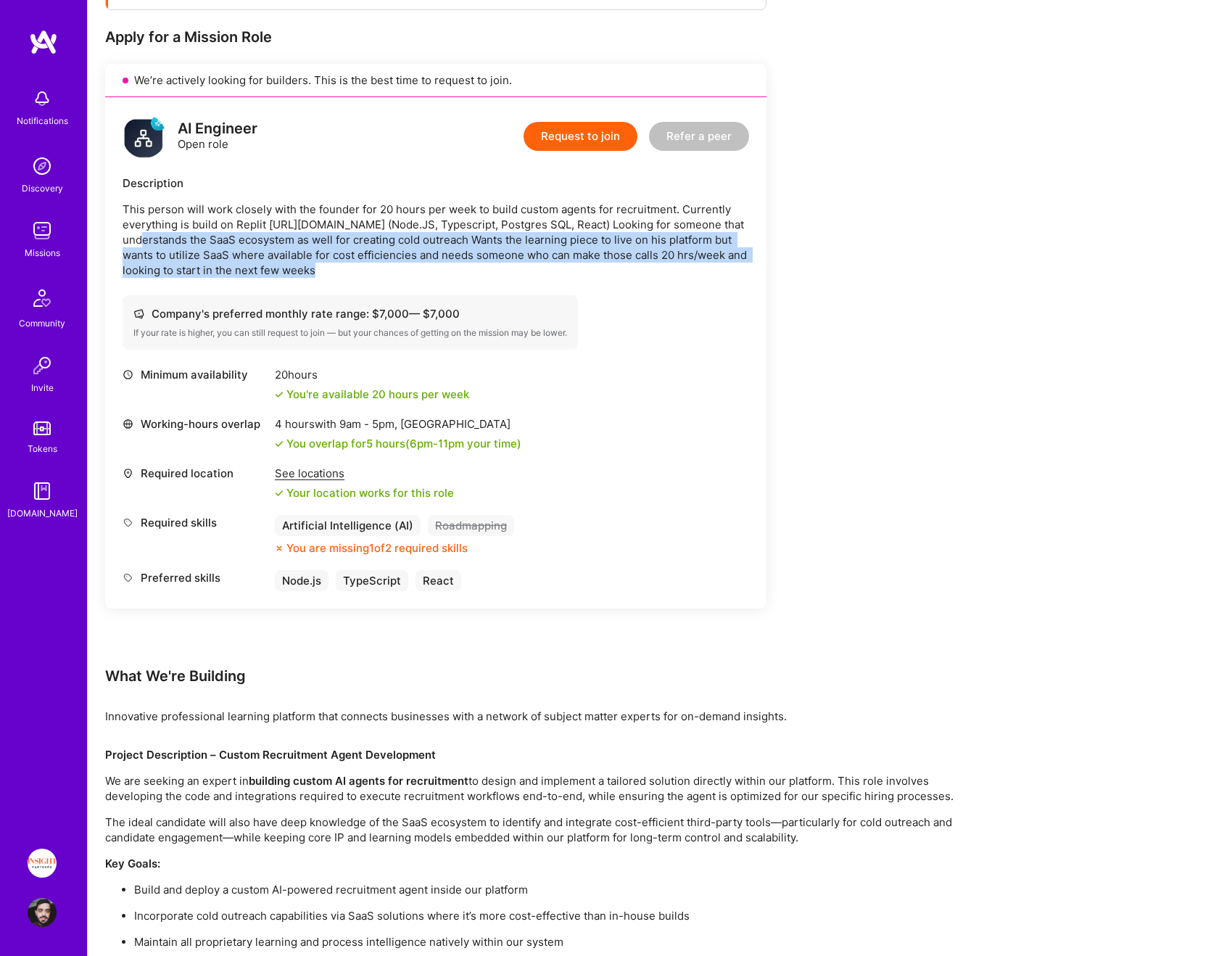
drag, startPoint x: 371, startPoint y: 267, endPoint x: 152, endPoint y: 238, distance: 220.9
click at [152, 238] on p "This person will work closely with the founder for 20 hours per week to build c…" at bounding box center [436, 239] width 627 height 77
drag, startPoint x: 152, startPoint y: 238, endPoint x: 343, endPoint y: 271, distance: 193.8
click at [343, 271] on p "This person will work closely with the founder for 20 hours per week to build c…" at bounding box center [436, 239] width 627 height 77
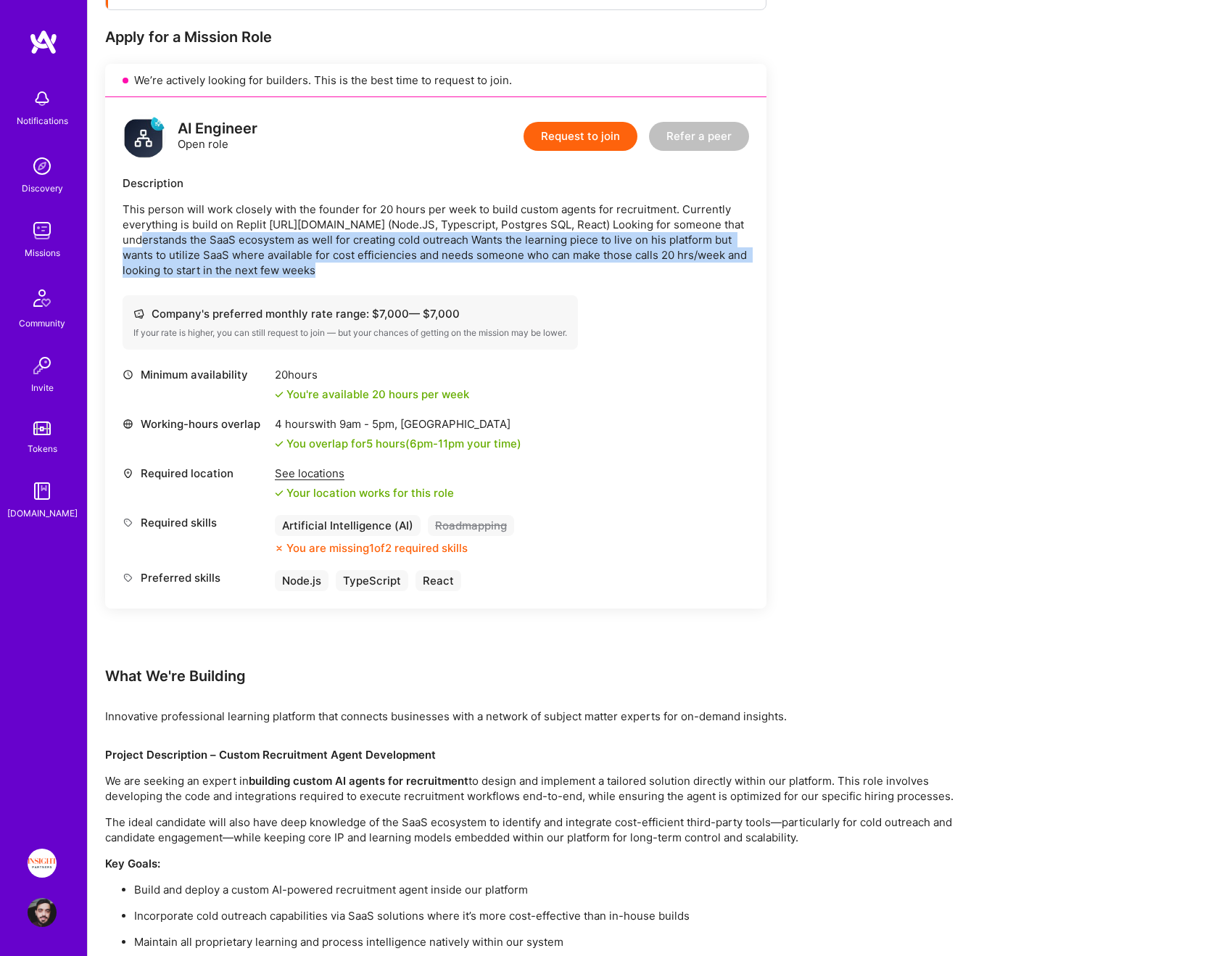
click at [343, 271] on p "This person will work closely with the founder for 20 hours per week to build c…" at bounding box center [436, 239] width 627 height 77
drag, startPoint x: 343, startPoint y: 271, endPoint x: 357, endPoint y: 223, distance: 50.0
click at [357, 223] on p "This person will work closely with the founder for 20 hours per week to build c…" at bounding box center [436, 239] width 627 height 77
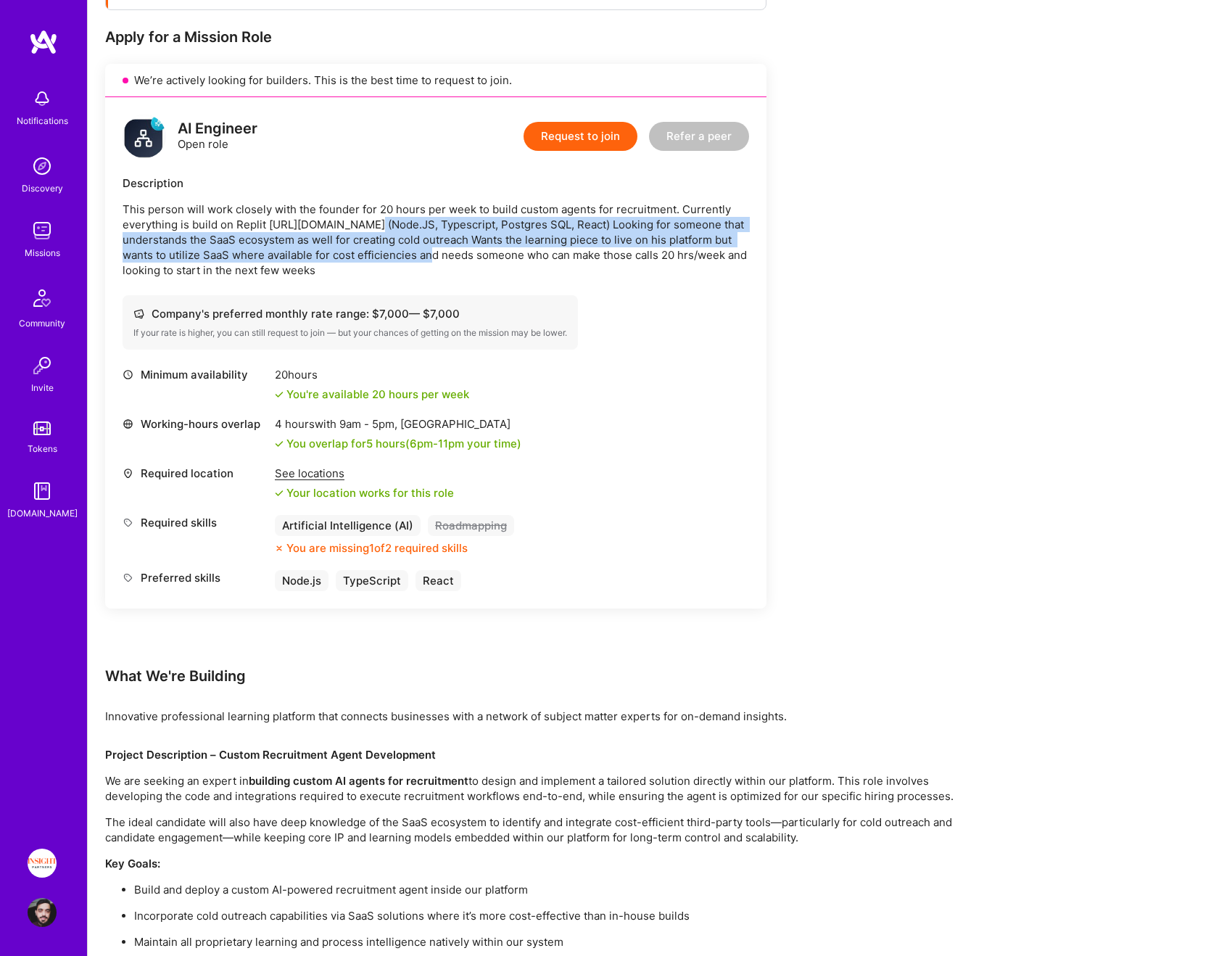
drag, startPoint x: 357, startPoint y: 223, endPoint x: 365, endPoint y: 262, distance: 39.8
click at [365, 262] on p "This person will work closely with the founder for 20 hours per week to build c…" at bounding box center [436, 239] width 627 height 77
drag, startPoint x: 365, startPoint y: 266, endPoint x: 349, endPoint y: 212, distance: 56.3
click at [349, 212] on p "This person will work closely with the founder for 20 hours per week to build c…" at bounding box center [436, 239] width 627 height 77
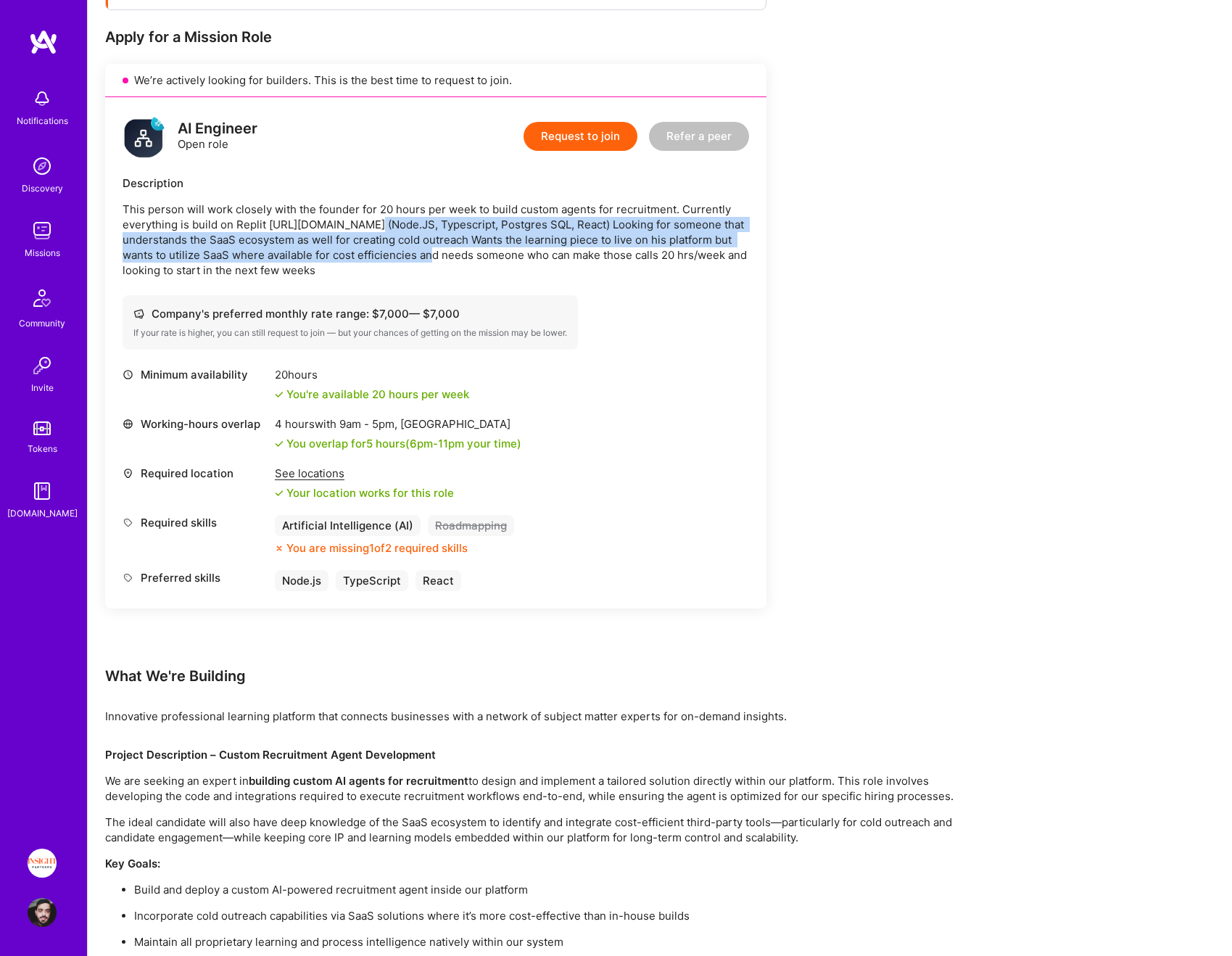
click at [349, 212] on p "This person will work closely with the founder for 20 hours per week to build c…" at bounding box center [436, 239] width 627 height 77
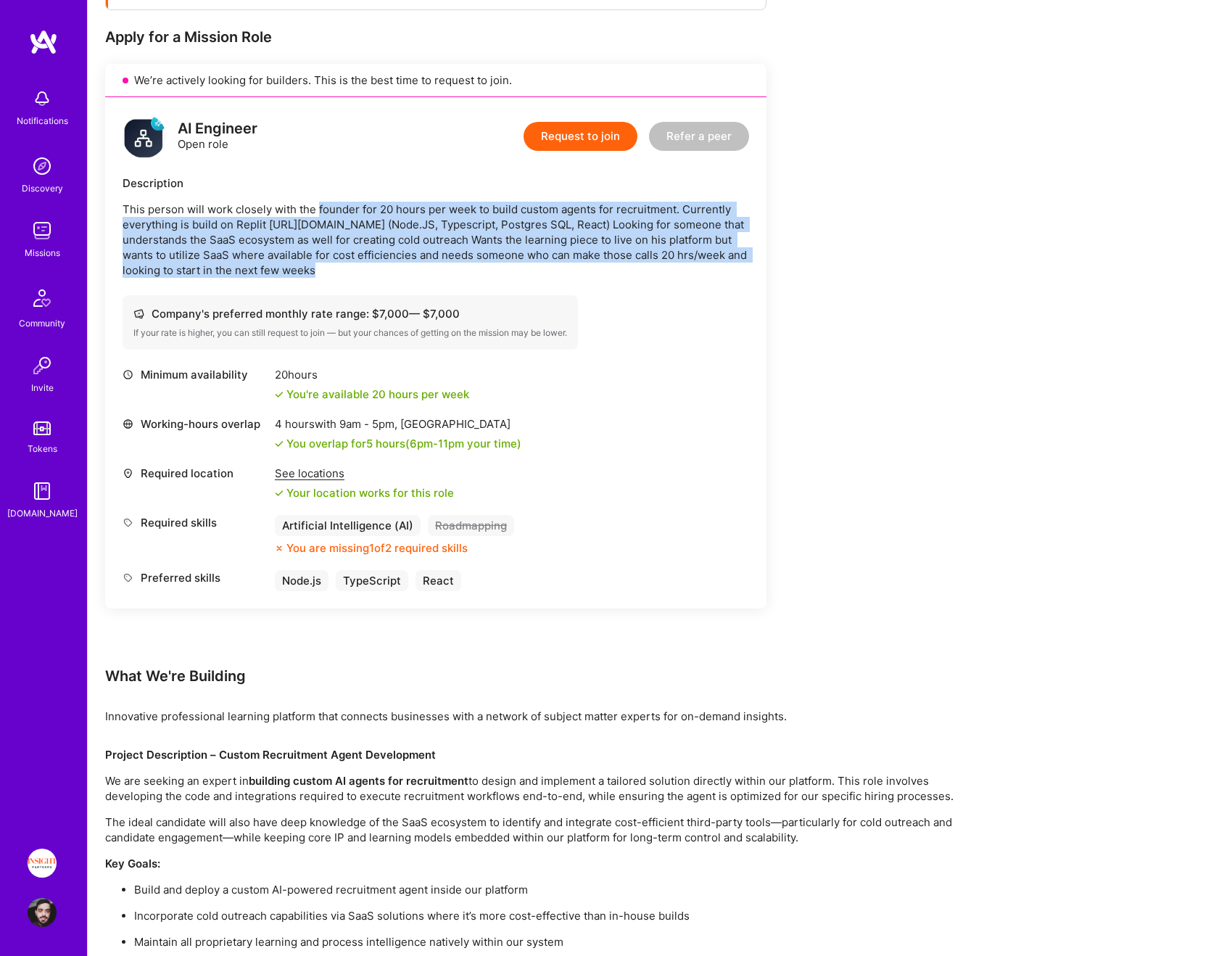
drag, startPoint x: 349, startPoint y: 212, endPoint x: 366, endPoint y: 271, distance: 61.4
click at [366, 271] on p "This person will work closely with the founder for 20 hours per week to build c…" at bounding box center [436, 239] width 627 height 77
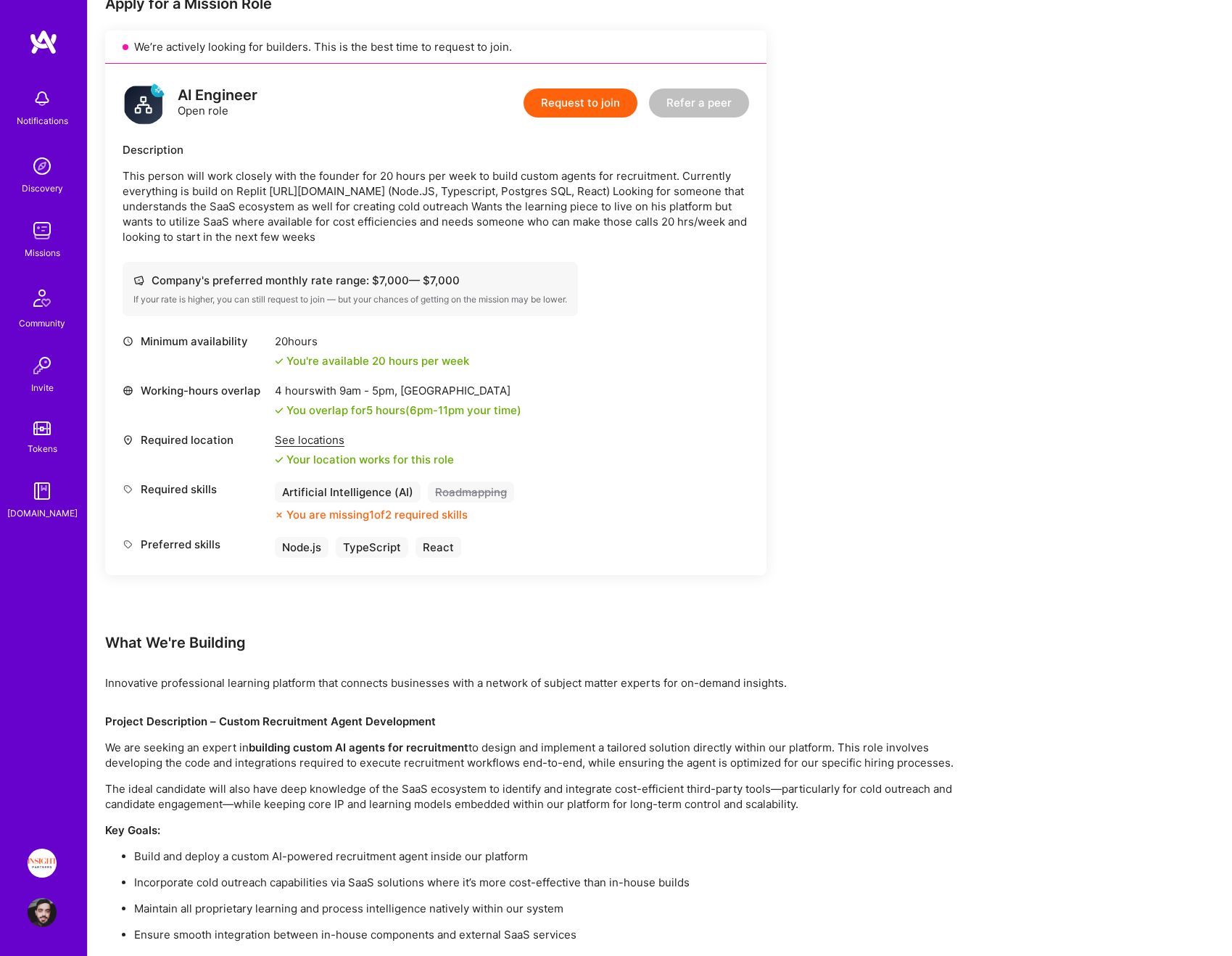
scroll to position [341, 0]
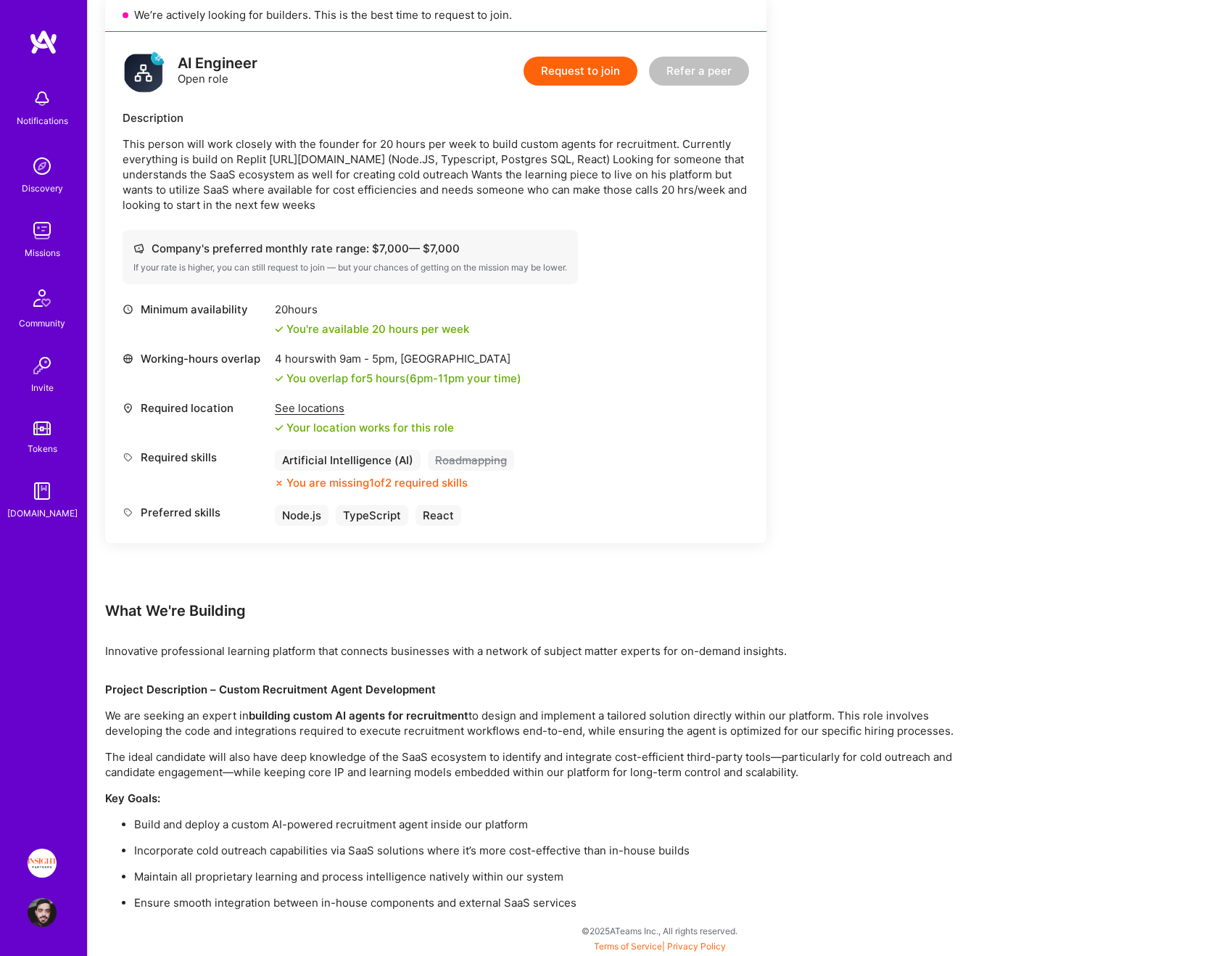
click at [283, 650] on p "Innovative professional learning platform that connects businesses with a netwo…" at bounding box center [539, 651] width 870 height 15
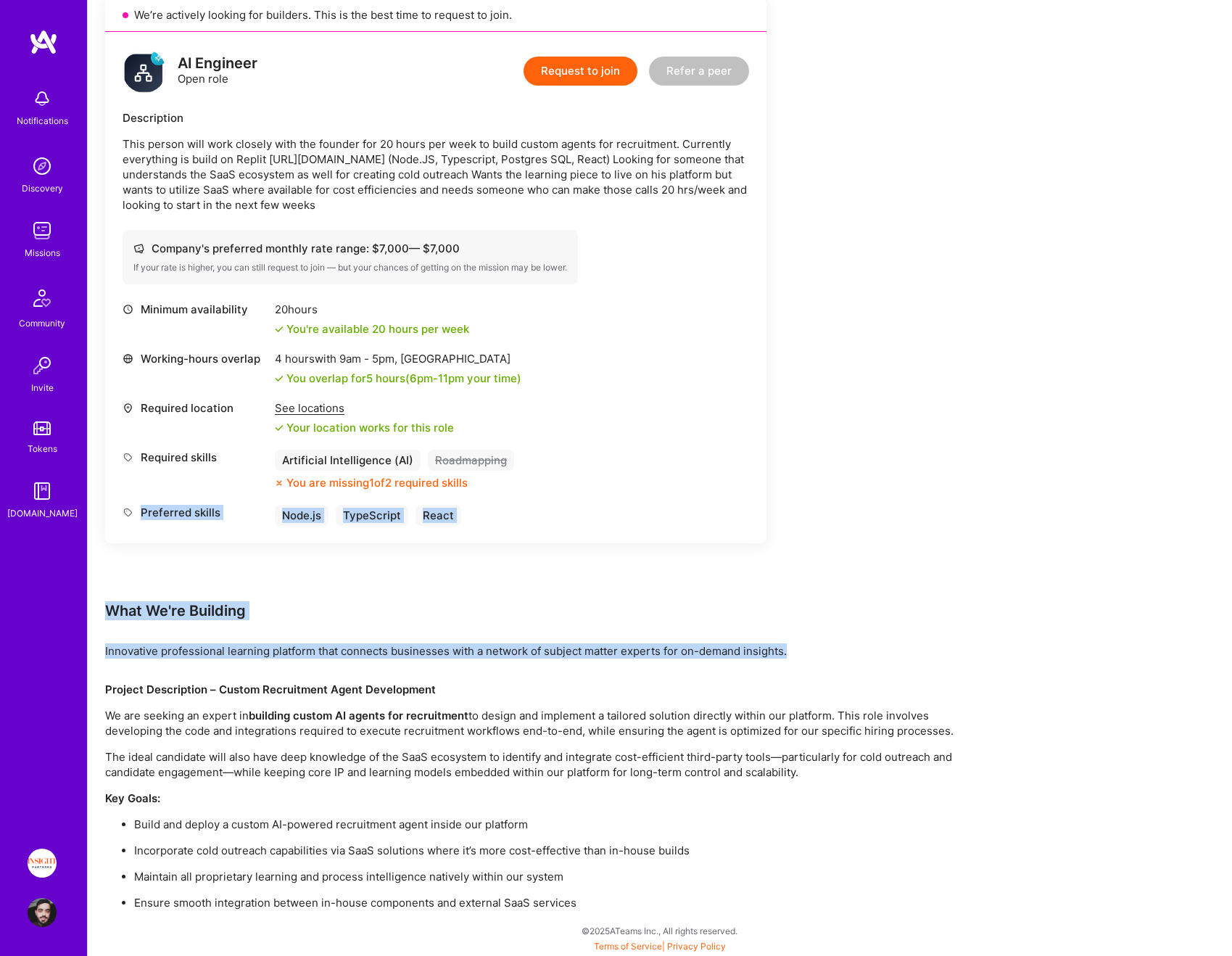
drag, startPoint x: 283, startPoint y: 650, endPoint x: 244, endPoint y: 593, distance: 69.1
click at [244, 593] on div "Earn tokens for inviting a new [PERSON_NAME] to this mission Do you know the pe…" at bounding box center [539, 390] width 870 height 1039
click at [242, 605] on div "What We're Building" at bounding box center [539, 610] width 870 height 19
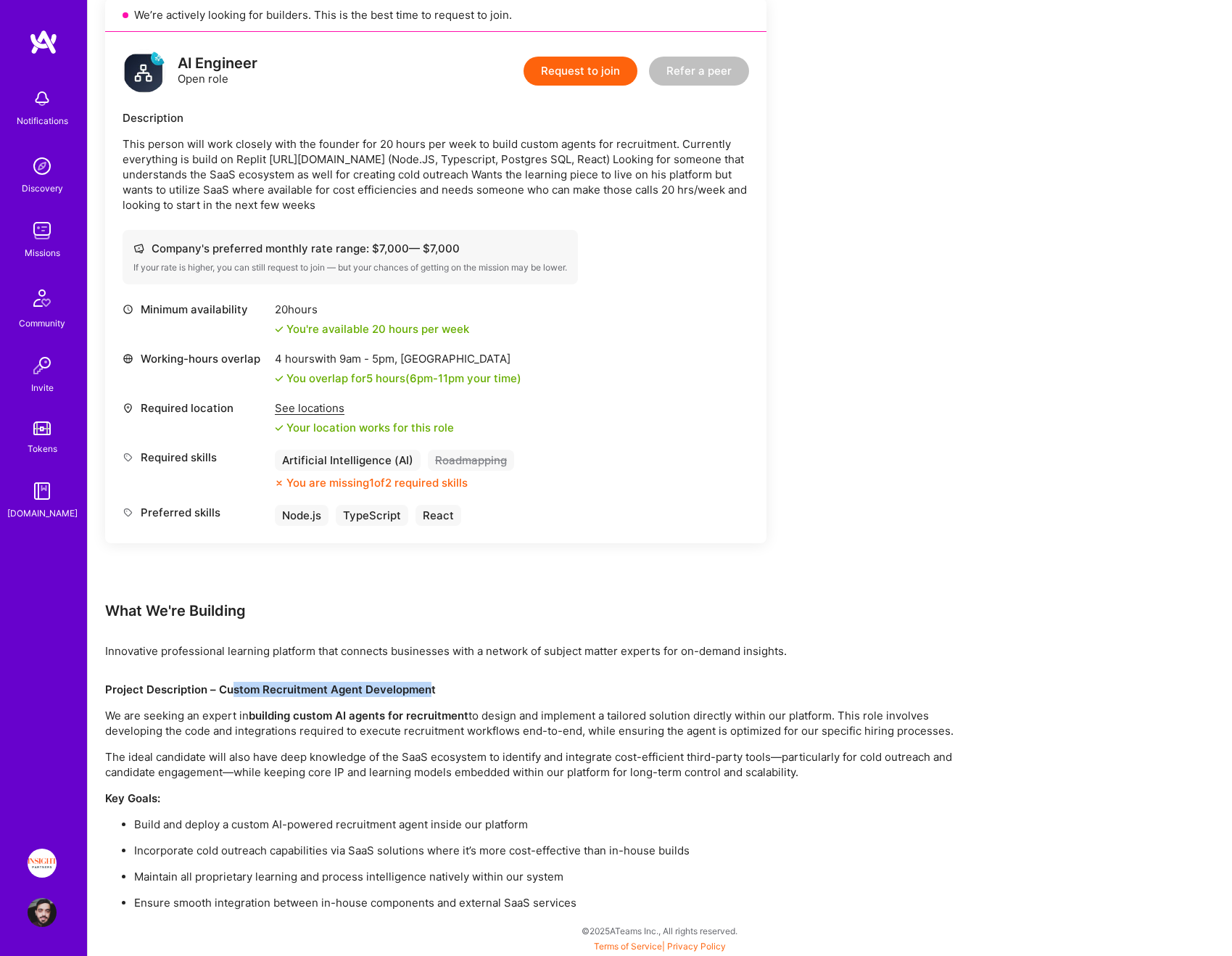
drag, startPoint x: 247, startPoint y: 692, endPoint x: 446, endPoint y: 688, distance: 199.0
click at [444, 688] on p "Project Description – Custom Recruitment Agent Development" at bounding box center [539, 689] width 870 height 15
click at [446, 688] on p "Project Description – Custom Recruitment Agent Development" at bounding box center [539, 689] width 870 height 15
drag, startPoint x: 446, startPoint y: 688, endPoint x: 259, endPoint y: 688, distance: 187.0
click at [259, 688] on p "Project Description – Custom Recruitment Agent Development" at bounding box center [539, 689] width 870 height 15
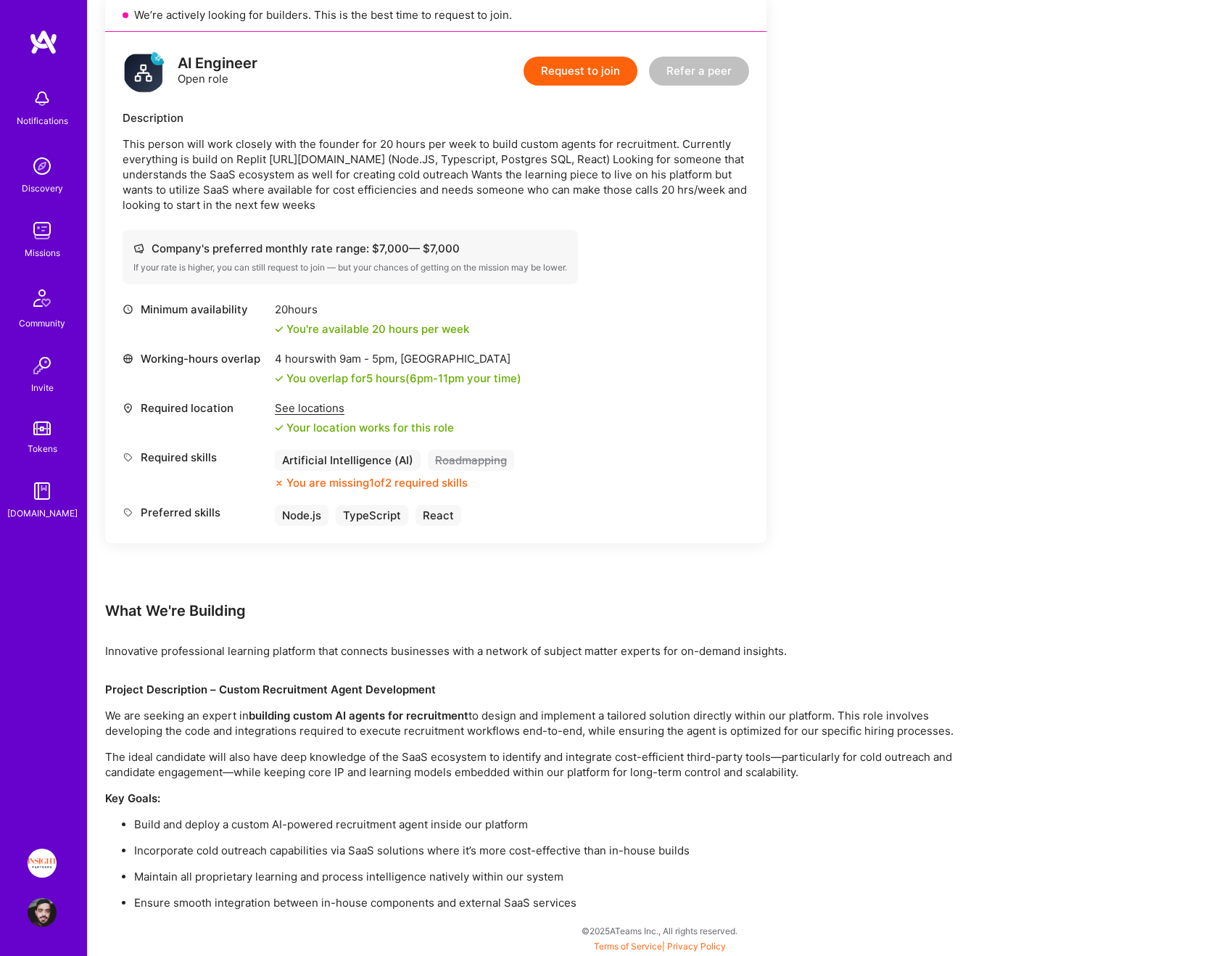
click at [199, 688] on strong "Project Description – Custom Recruitment Agent Development" at bounding box center [270, 688] width 330 height 13
drag, startPoint x: 199, startPoint y: 688, endPoint x: 400, endPoint y: 688, distance: 201.0
click at [400, 688] on strong "Project Description – Custom Recruitment Agent Development" at bounding box center [270, 688] width 330 height 13
drag, startPoint x: 280, startPoint y: 715, endPoint x: 444, endPoint y: 715, distance: 164.0
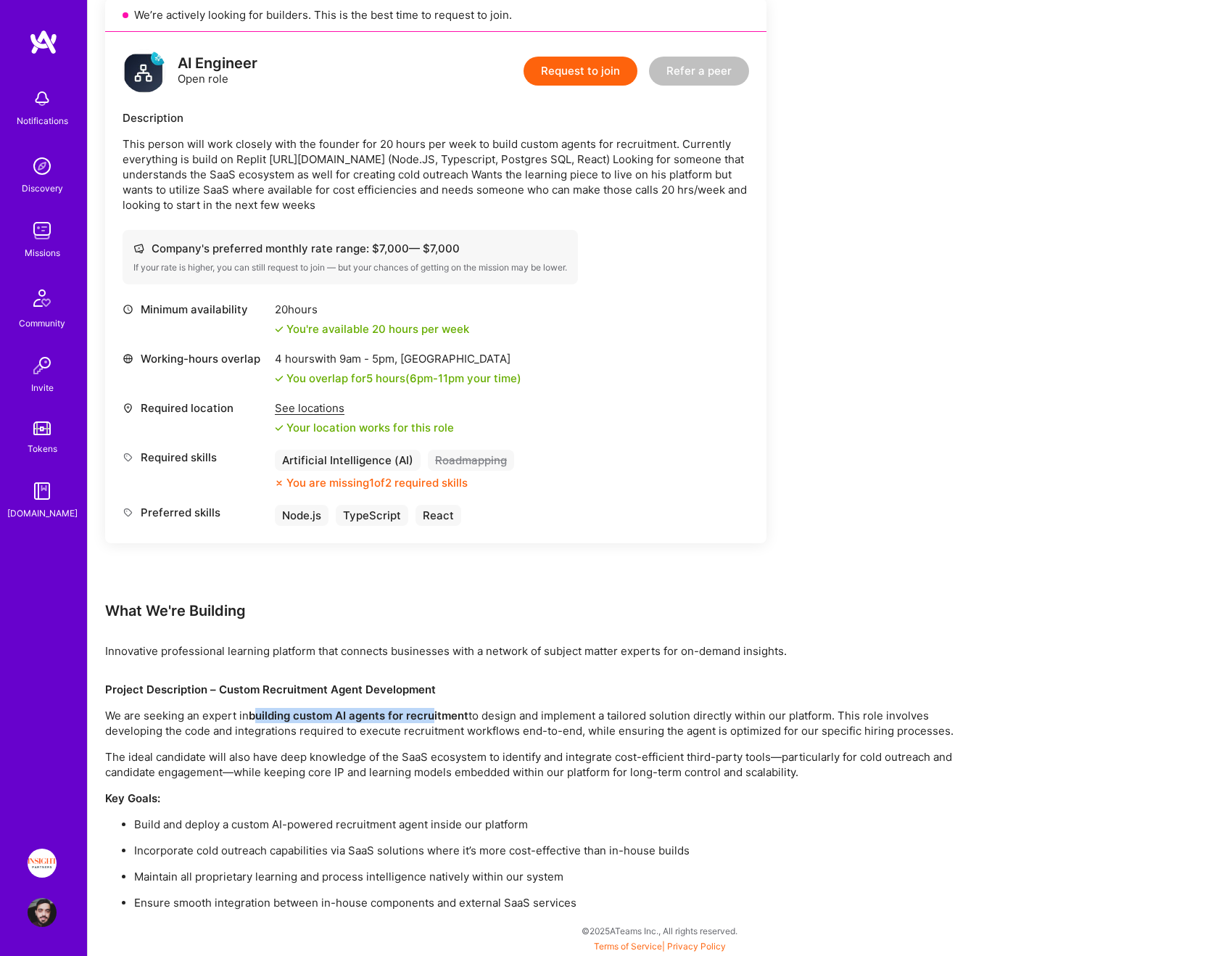
click at [432, 715] on strong "building custom AI agents for recruitment" at bounding box center [358, 715] width 220 height 13
click at [444, 715] on strong "building custom AI agents for recruitment" at bounding box center [358, 715] width 220 height 13
drag, startPoint x: 444, startPoint y: 715, endPoint x: 261, endPoint y: 715, distance: 183.0
click at [261, 715] on strong "building custom AI agents for recruitment" at bounding box center [358, 715] width 220 height 13
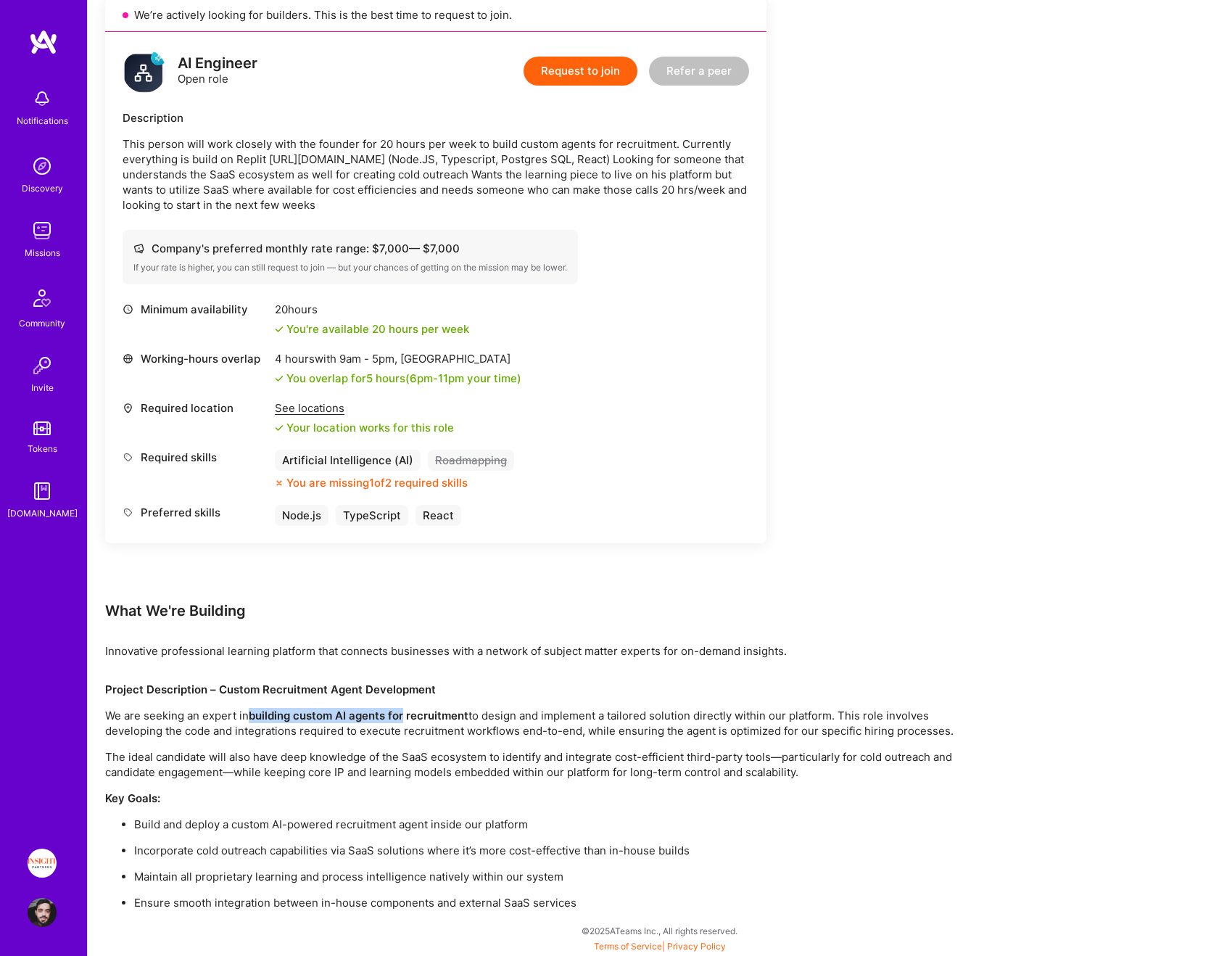
drag, startPoint x: 261, startPoint y: 715, endPoint x: 404, endPoint y: 715, distance: 143.0
click at [404, 715] on strong "building custom AI agents for recruitment" at bounding box center [358, 715] width 220 height 13
click at [472, 715] on p "We are seeking an expert in building custom AI agents for recruitment to design…" at bounding box center [539, 723] width 870 height 30
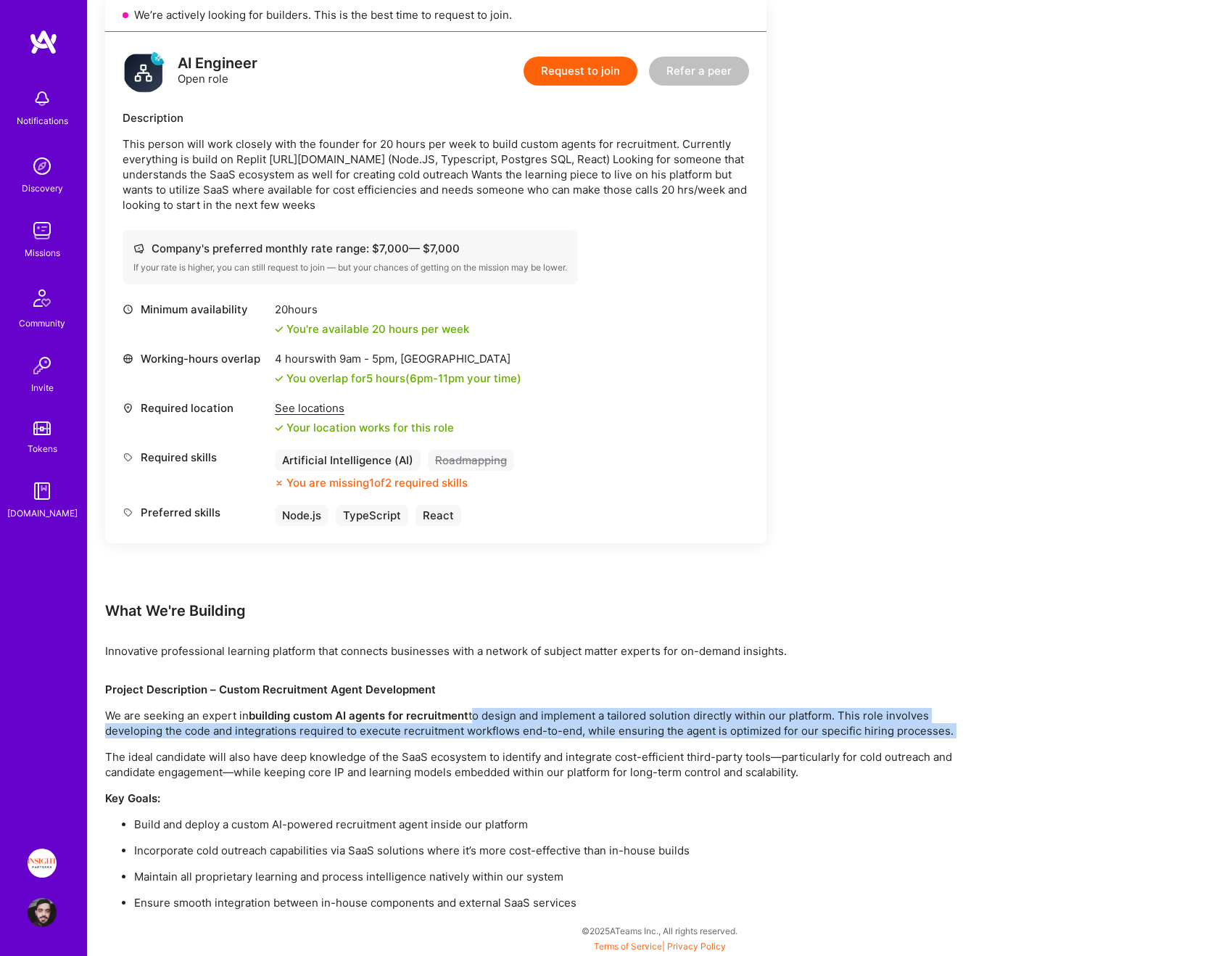
drag, startPoint x: 472, startPoint y: 715, endPoint x: 964, endPoint y: 733, distance: 492.3
click at [964, 733] on p "We are seeking an expert in building custom AI agents for recruitment to design…" at bounding box center [539, 723] width 870 height 30
click at [962, 728] on p "We are seeking an expert in building custom AI agents for recruitment to design…" at bounding box center [539, 723] width 870 height 30
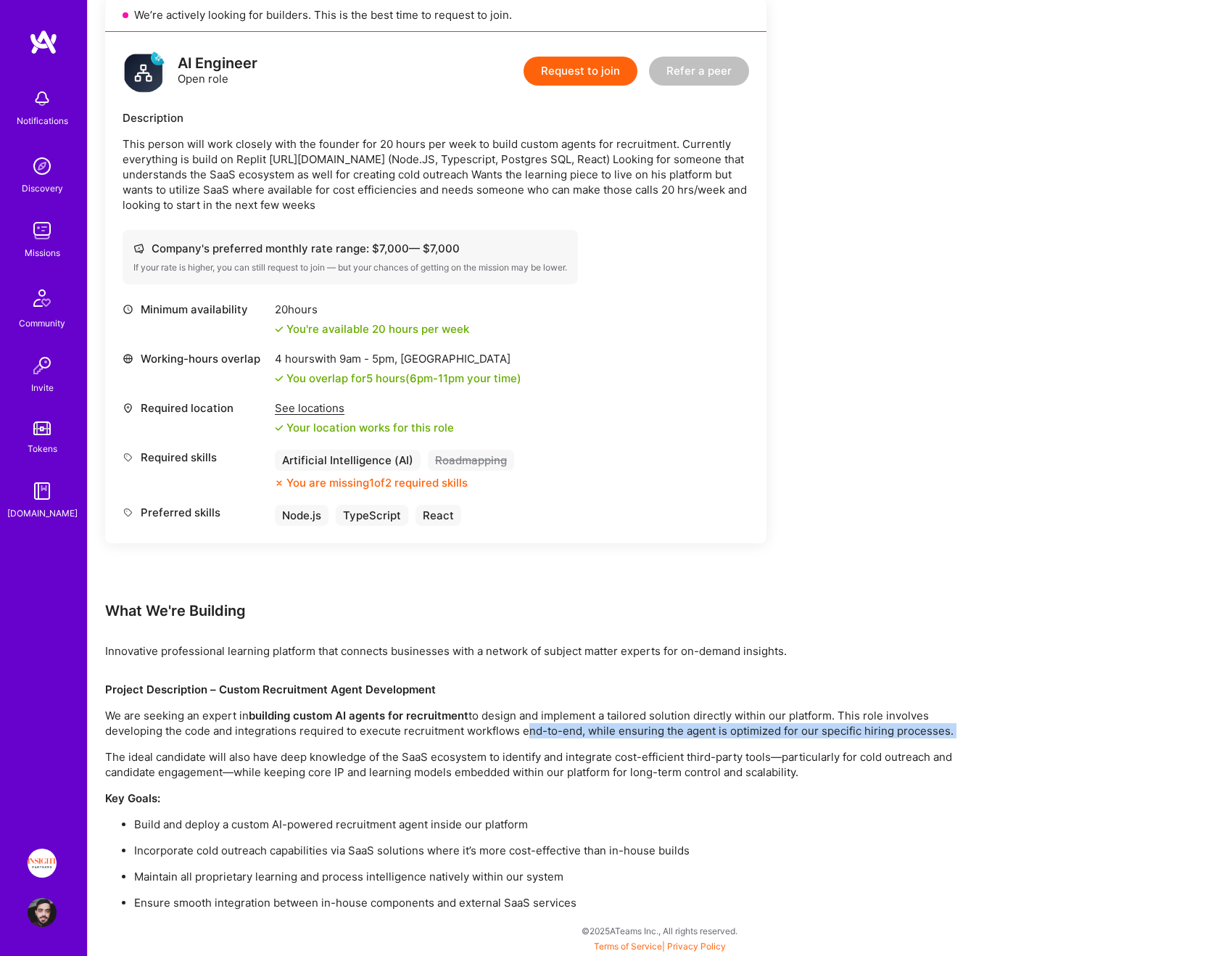
drag, startPoint x: 962, startPoint y: 728, endPoint x: 535, endPoint y: 728, distance: 427.0
click at [536, 728] on p "We are seeking an expert in building custom AI agents for recruitment to design…" at bounding box center [539, 723] width 870 height 30
click at [535, 728] on p "We are seeking an expert in building custom AI agents for recruitment to design…" at bounding box center [539, 723] width 870 height 30
drag, startPoint x: 535, startPoint y: 728, endPoint x: 929, endPoint y: 728, distance: 394.0
click at [929, 728] on p "We are seeking an expert in building custom AI agents for recruitment to design…" at bounding box center [539, 723] width 870 height 30
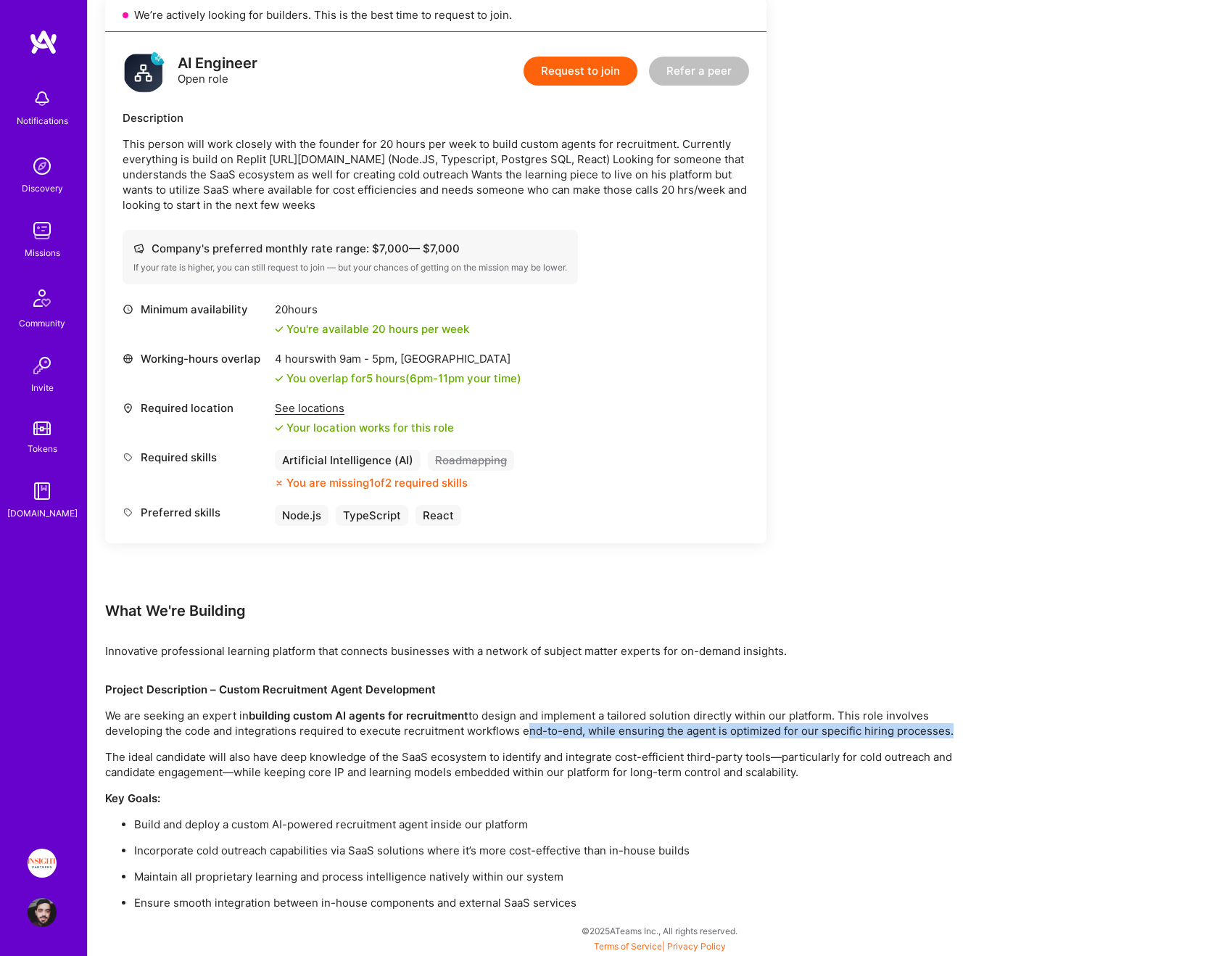
click at [929, 728] on p "We are seeking an expert in building custom AI agents for recruitment to design…" at bounding box center [539, 723] width 870 height 30
drag, startPoint x: 929, startPoint y: 728, endPoint x: 521, endPoint y: 728, distance: 408.0
click at [521, 728] on p "We are seeking an expert in building custom AI agents for recruitment to design…" at bounding box center [539, 723] width 870 height 30
click at [261, 777] on p "The ideal candidate will also have deep knowledge of the SaaS ecosystem to iden…" at bounding box center [539, 764] width 870 height 30
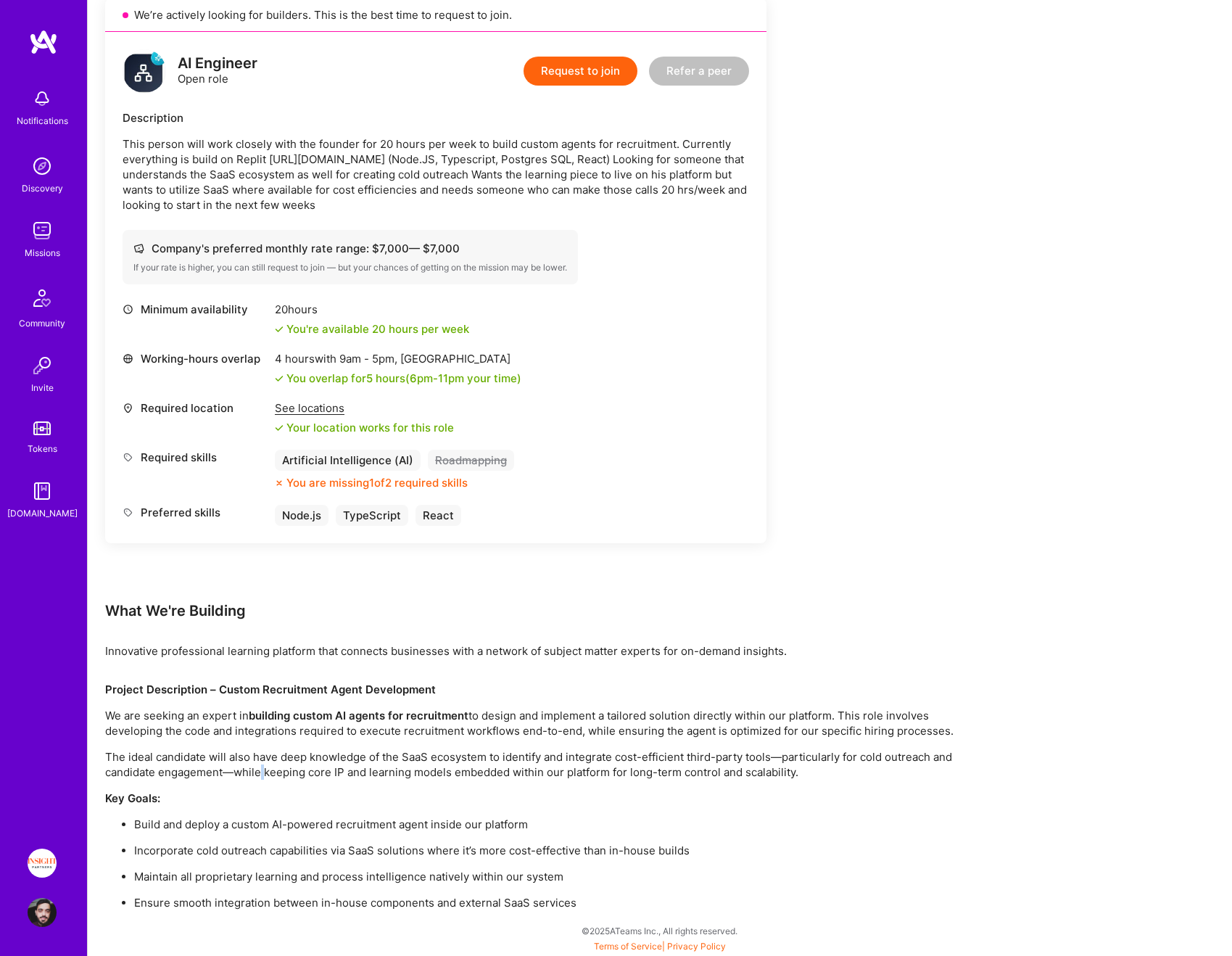
click at [261, 777] on p "The ideal candidate will also have deep knowledge of the SaaS ecosystem to iden…" at bounding box center [539, 764] width 870 height 30
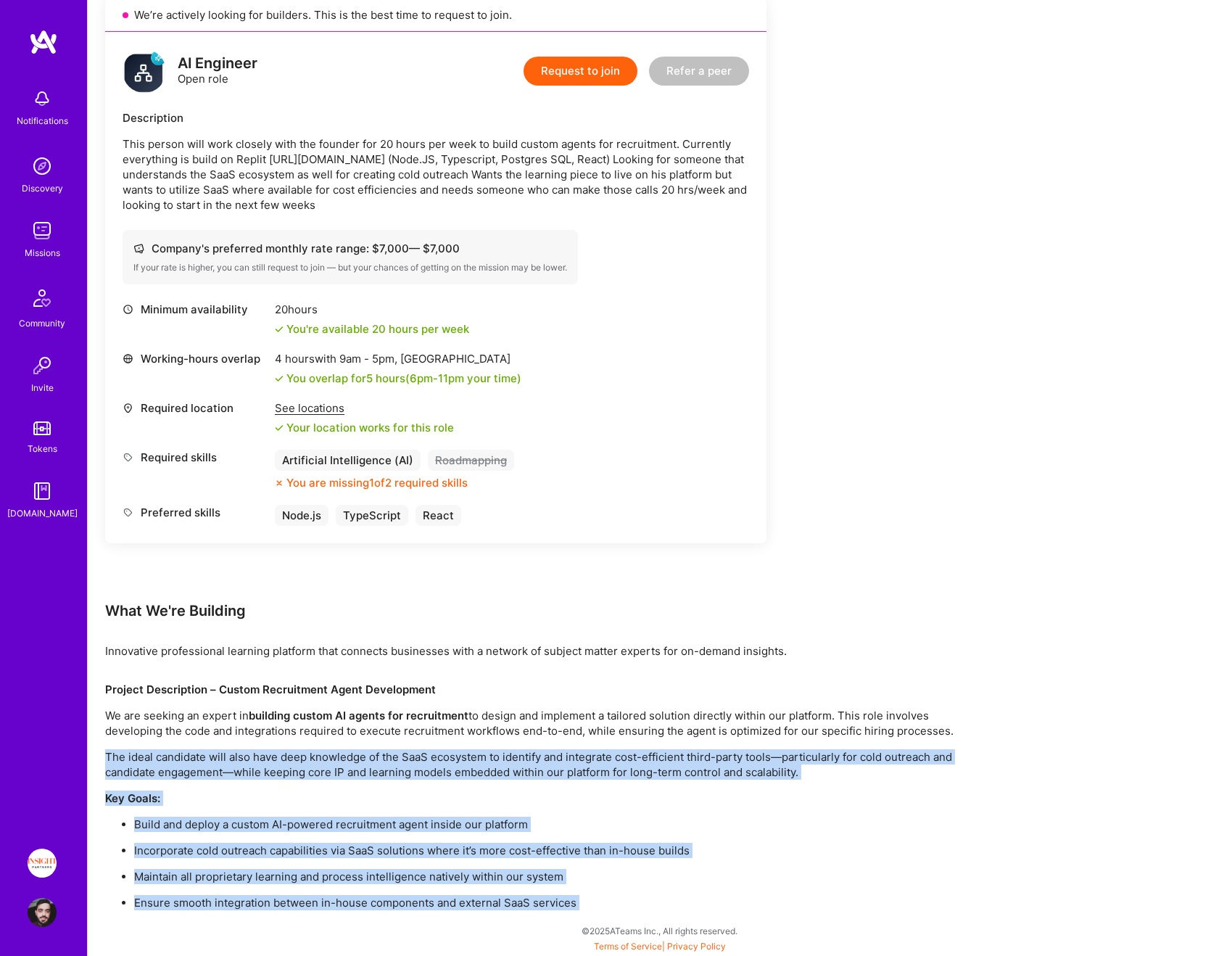
drag
click at [276, 913] on div "Earn tokens for inviting a new [PERSON_NAME] to this mission Do you know the pe…" at bounding box center [660, 404] width 1144 height 1102
click at [276, 915] on div "Earn tokens for inviting a new [PERSON_NAME] to this mission Do you know the pe…" at bounding box center [660, 404] width 1144 height 1102
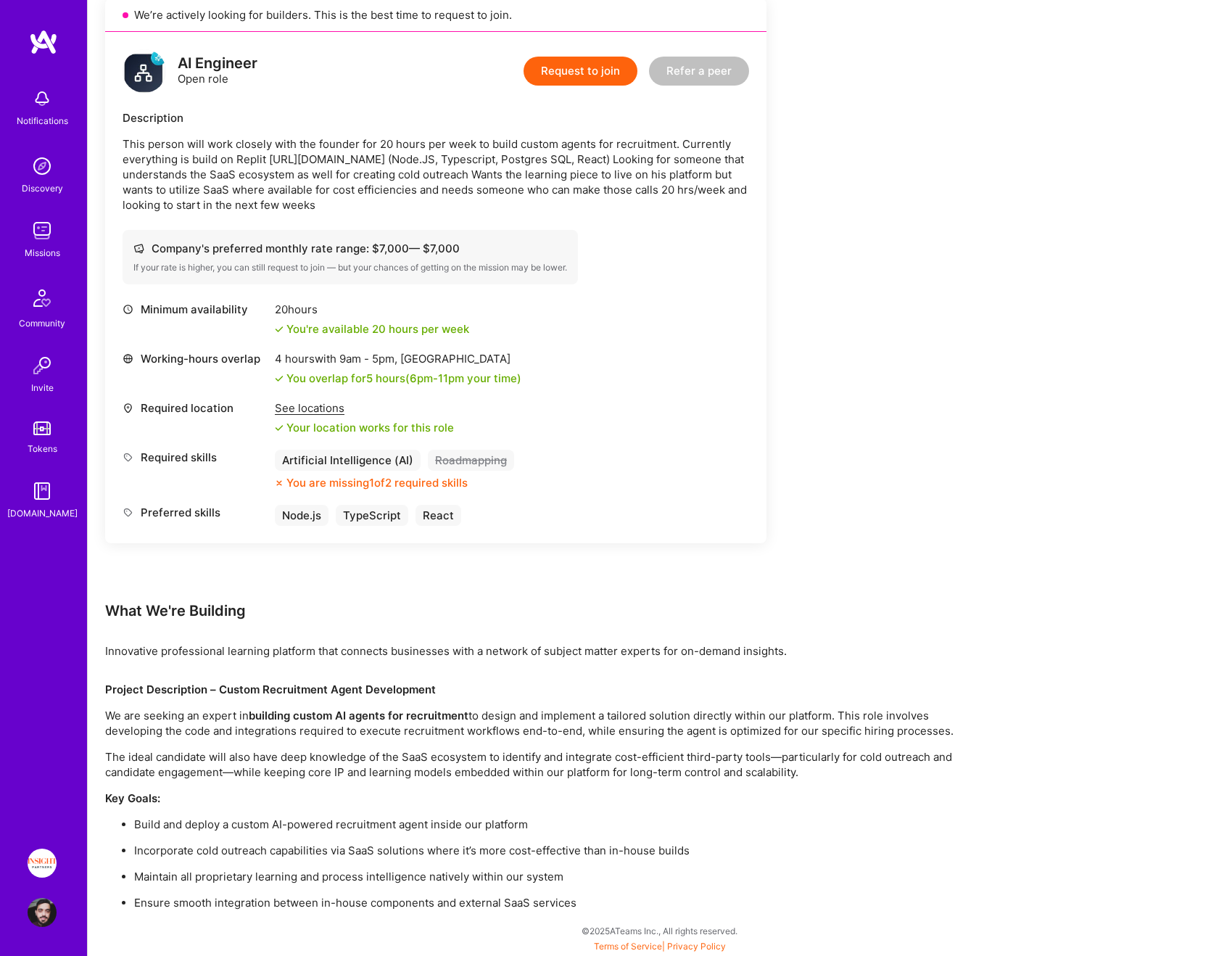
click at [276, 915] on div "Earn tokens for inviting a new [PERSON_NAME] to this mission Do you know the pe…" at bounding box center [660, 404] width 1144 height 1102
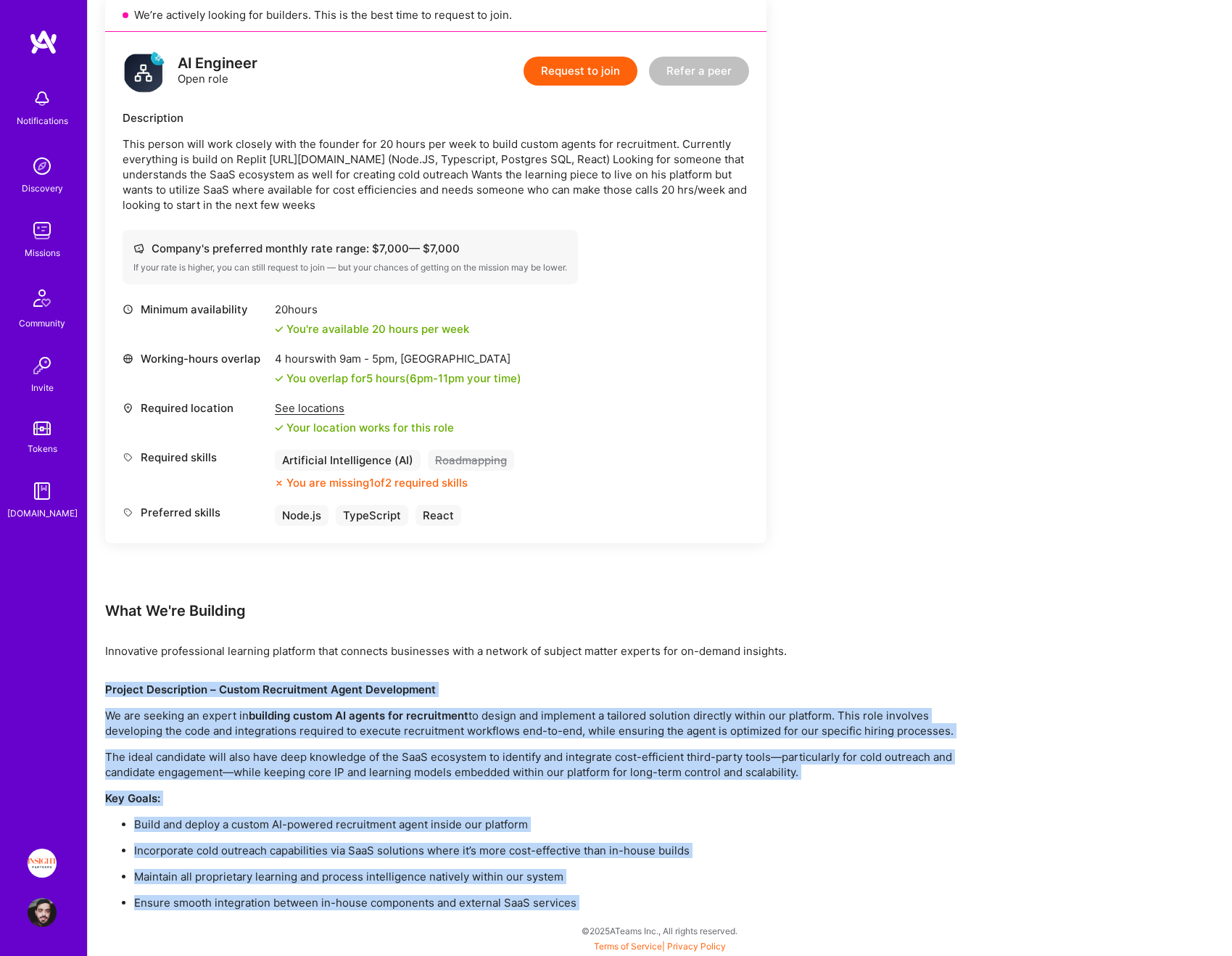
click at [218, 674] on div "Earn tokens for inviting a new [PERSON_NAME] to this mission Do you know the pe…" at bounding box center [660, 404] width 1144 height 1102
click at [217, 690] on strong "Project Description – Custom Recruitment Agent Development" at bounding box center [270, 688] width 330 height 13
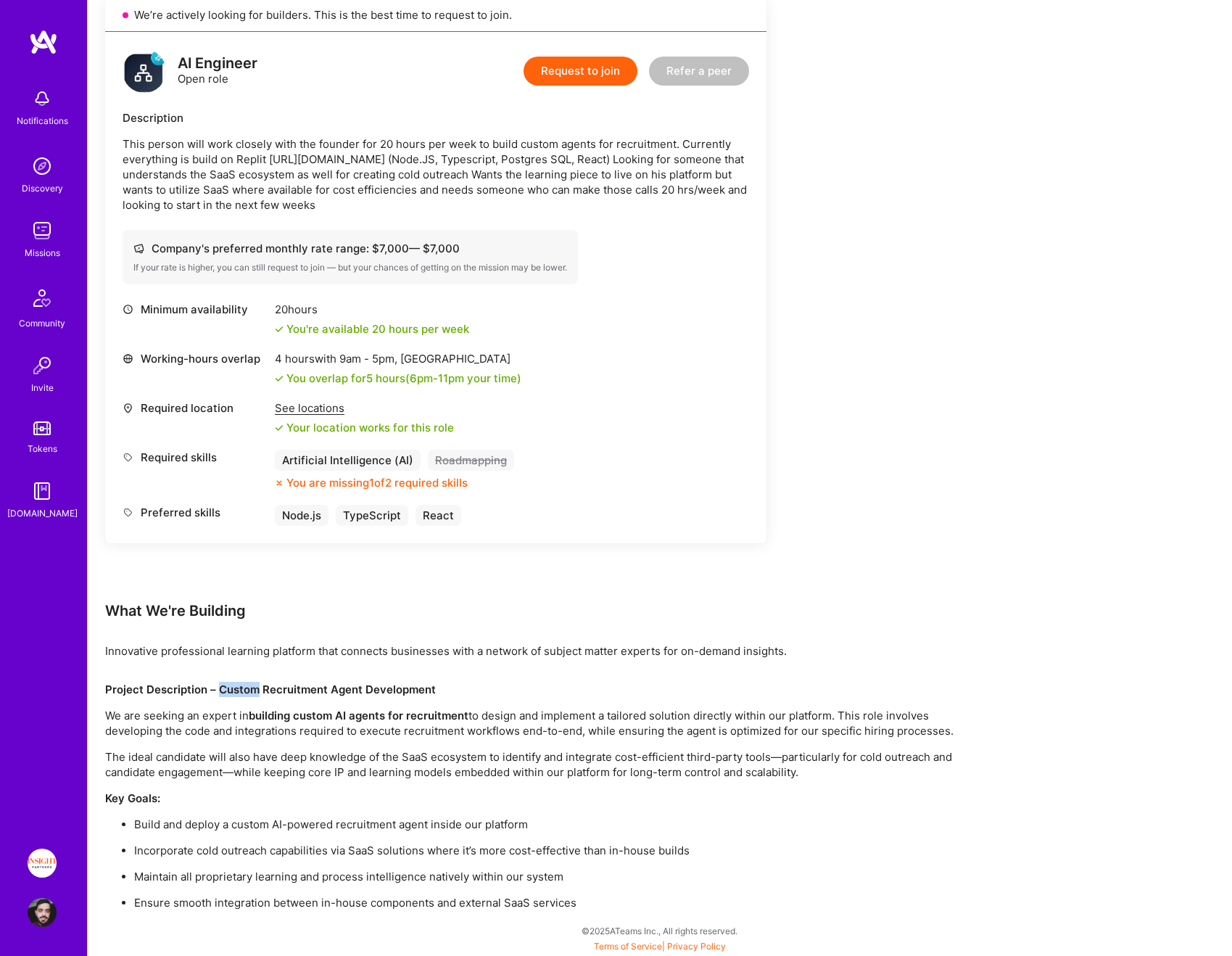
click at [217, 690] on strong "Project Description – Custom Recruitment Agent Development" at bounding box center [270, 688] width 330 height 13
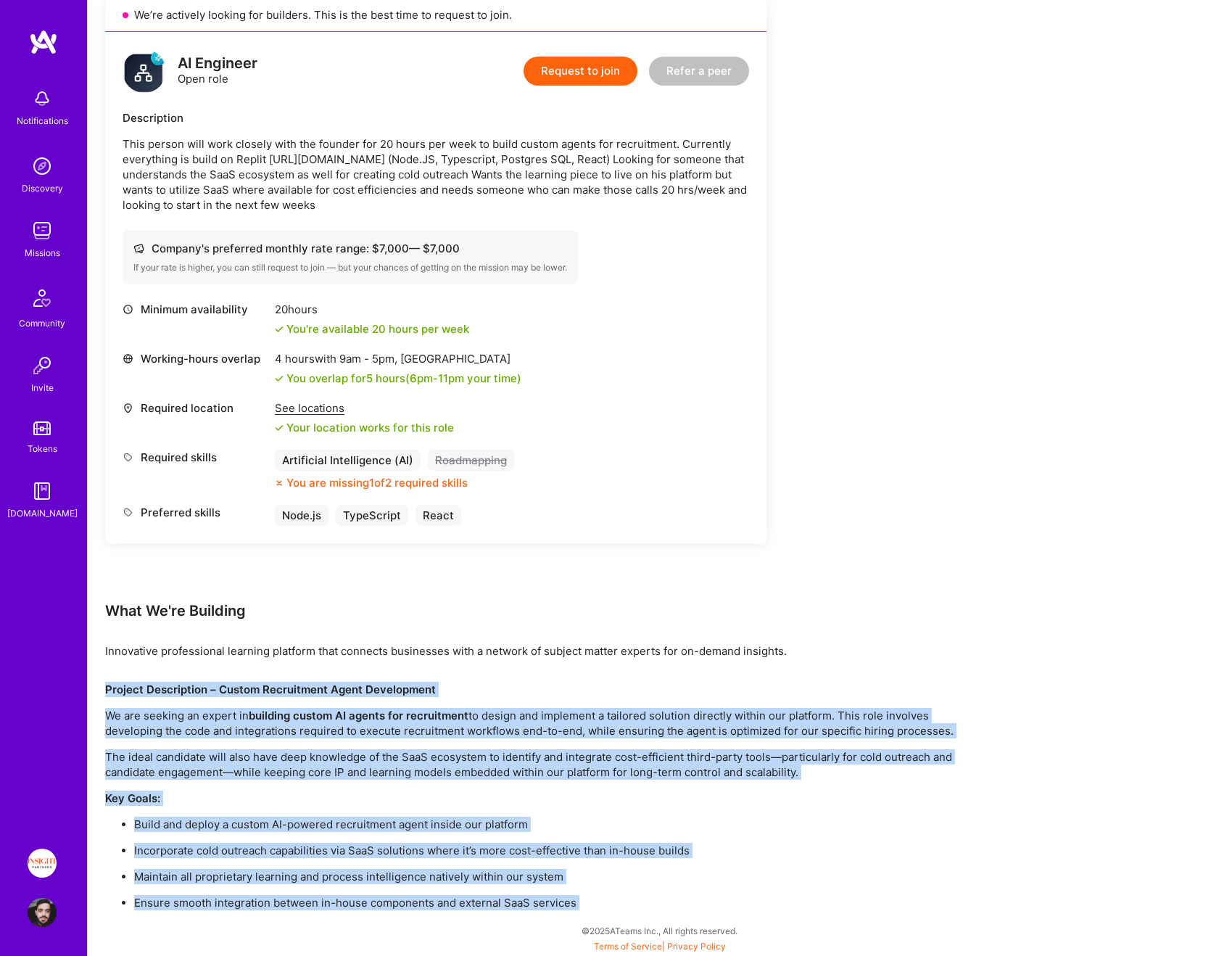
click at [277, 911] on div "Earn tokens for inviting a new [PERSON_NAME] to this mission Do you know the pe…" at bounding box center [660, 404] width 1144 height 1102
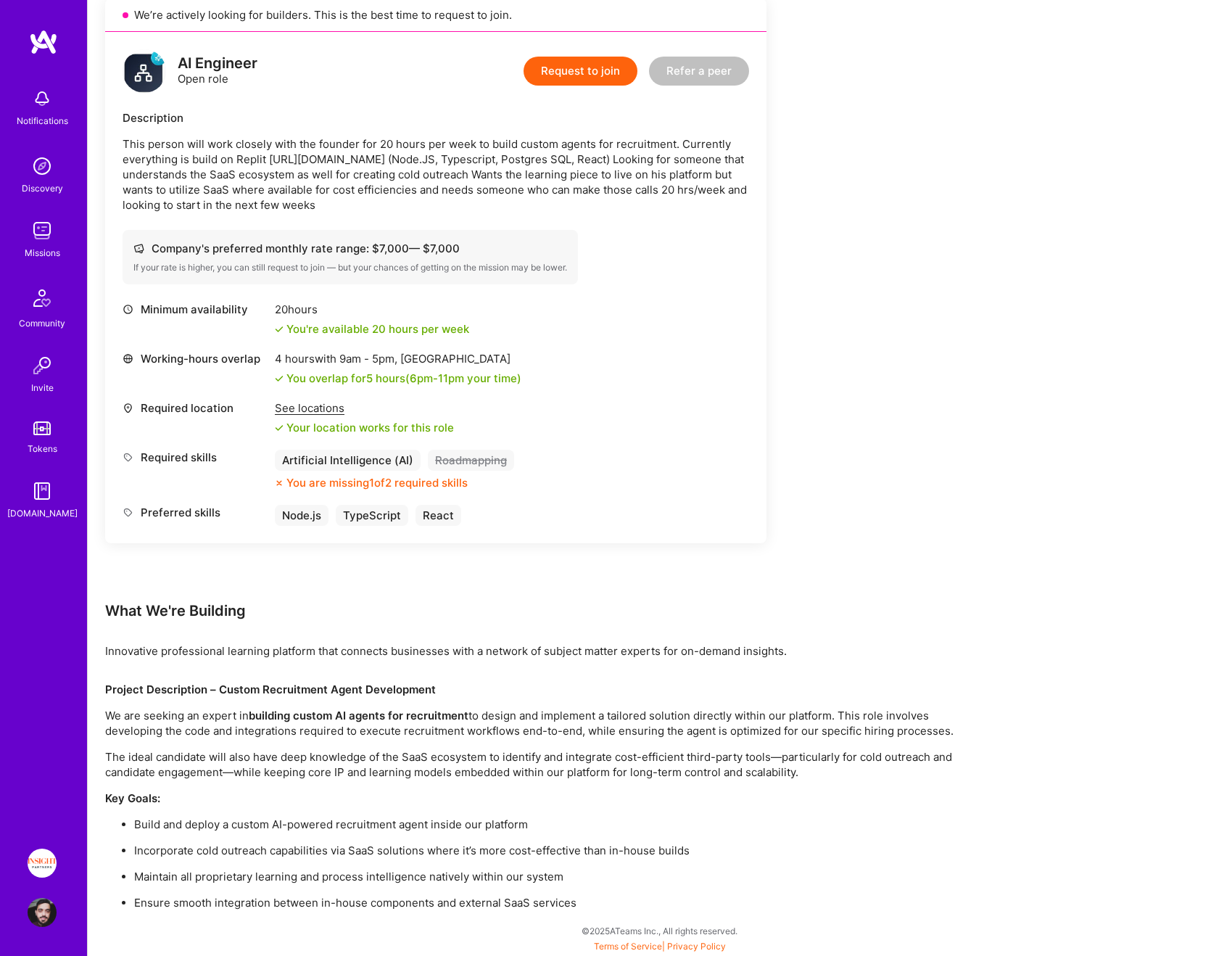
click at [227, 787] on div "Project Description – Custom Recruitment Agent Development We are seeking an ex…" at bounding box center [539, 796] width 870 height 229
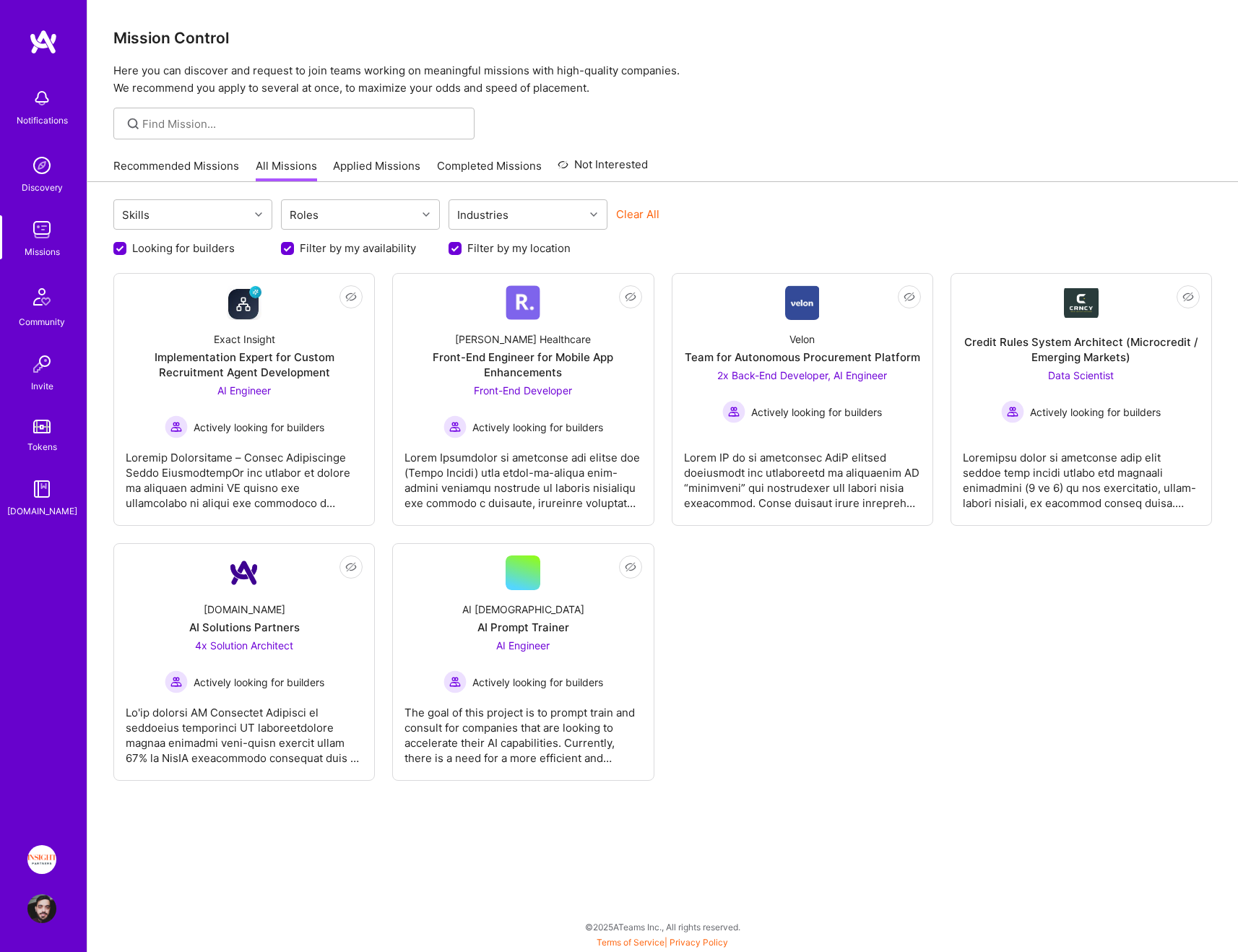
click at [780, 561] on div "Not Interested Exact Insight Implementation Expert for Custom Recruitment Agent…" at bounding box center [662, 527] width 1099 height 508
